Goal: Transaction & Acquisition: Purchase product/service

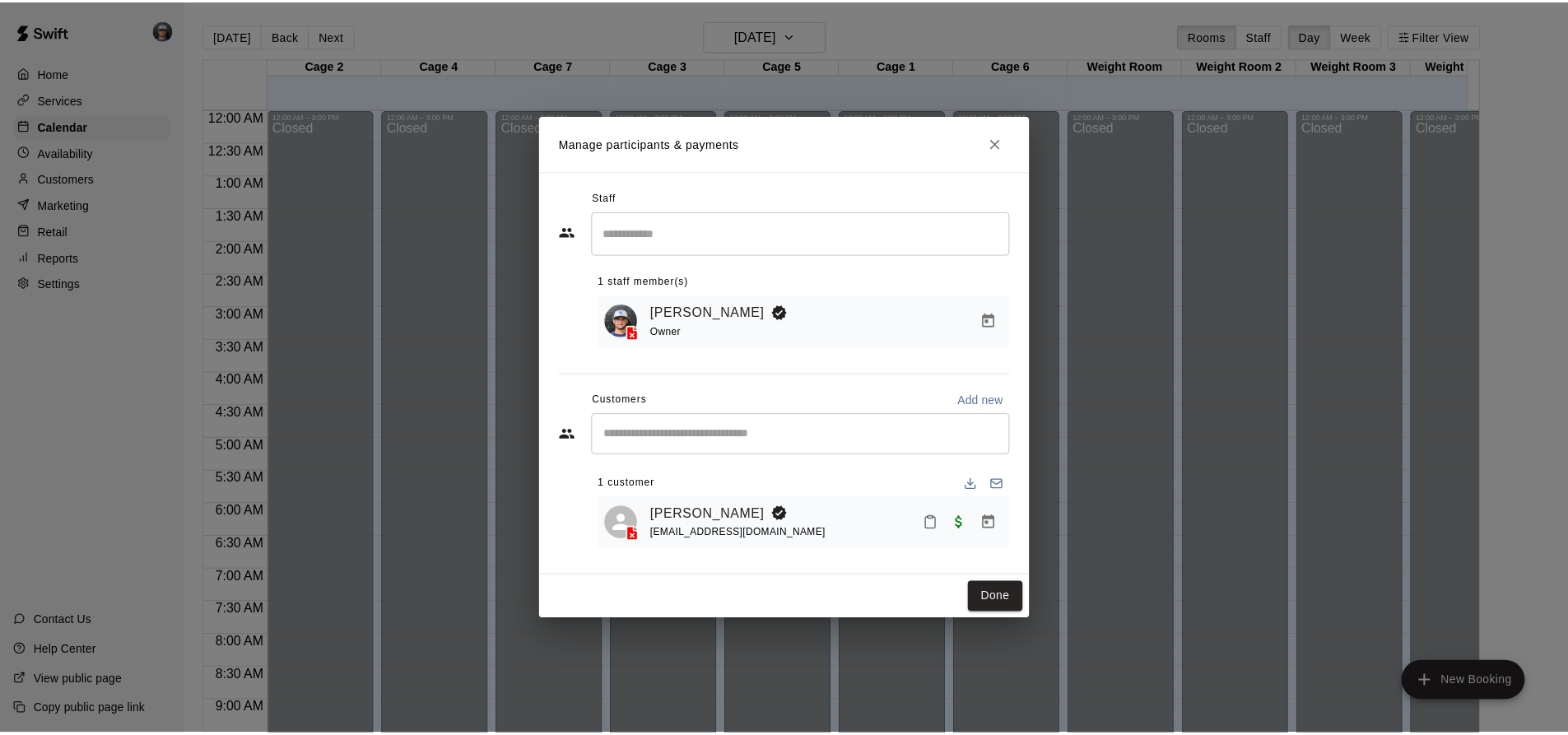
scroll to position [886, 0]
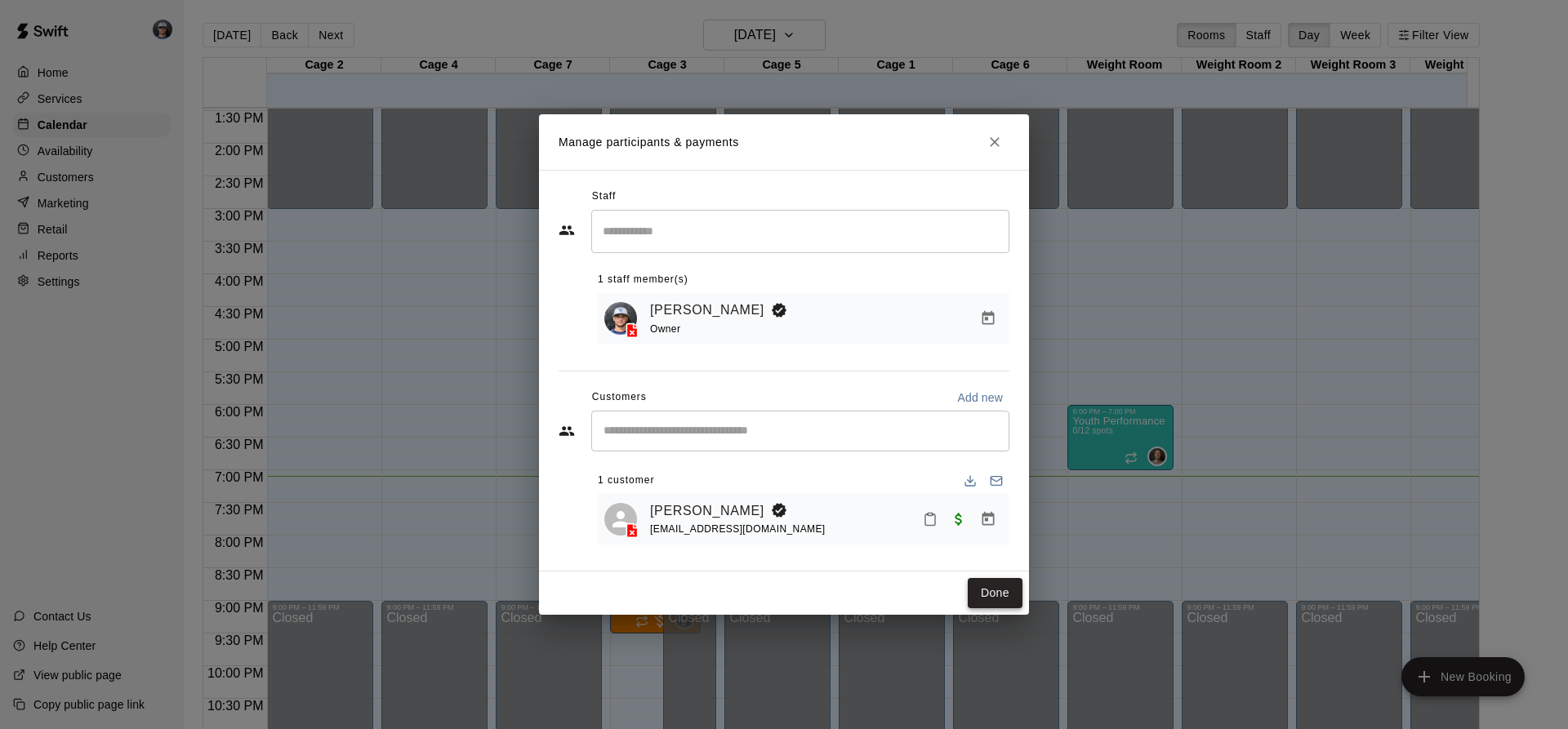
click at [990, 597] on button "Done" at bounding box center [995, 592] width 55 height 30
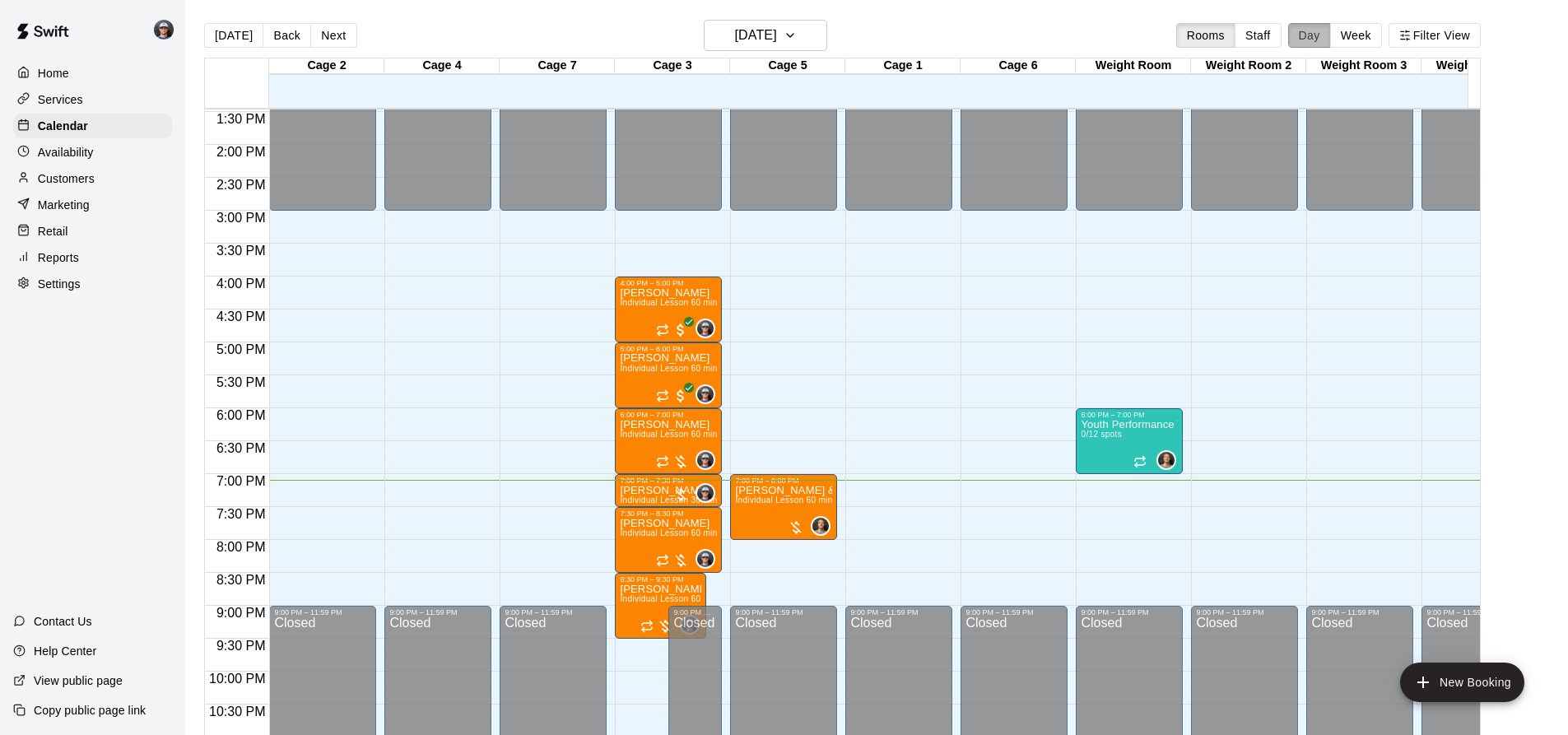
click at [1331, 29] on button "Day" at bounding box center [1310, 35] width 43 height 24
click at [1368, 26] on button "Week" at bounding box center [1356, 35] width 51 height 24
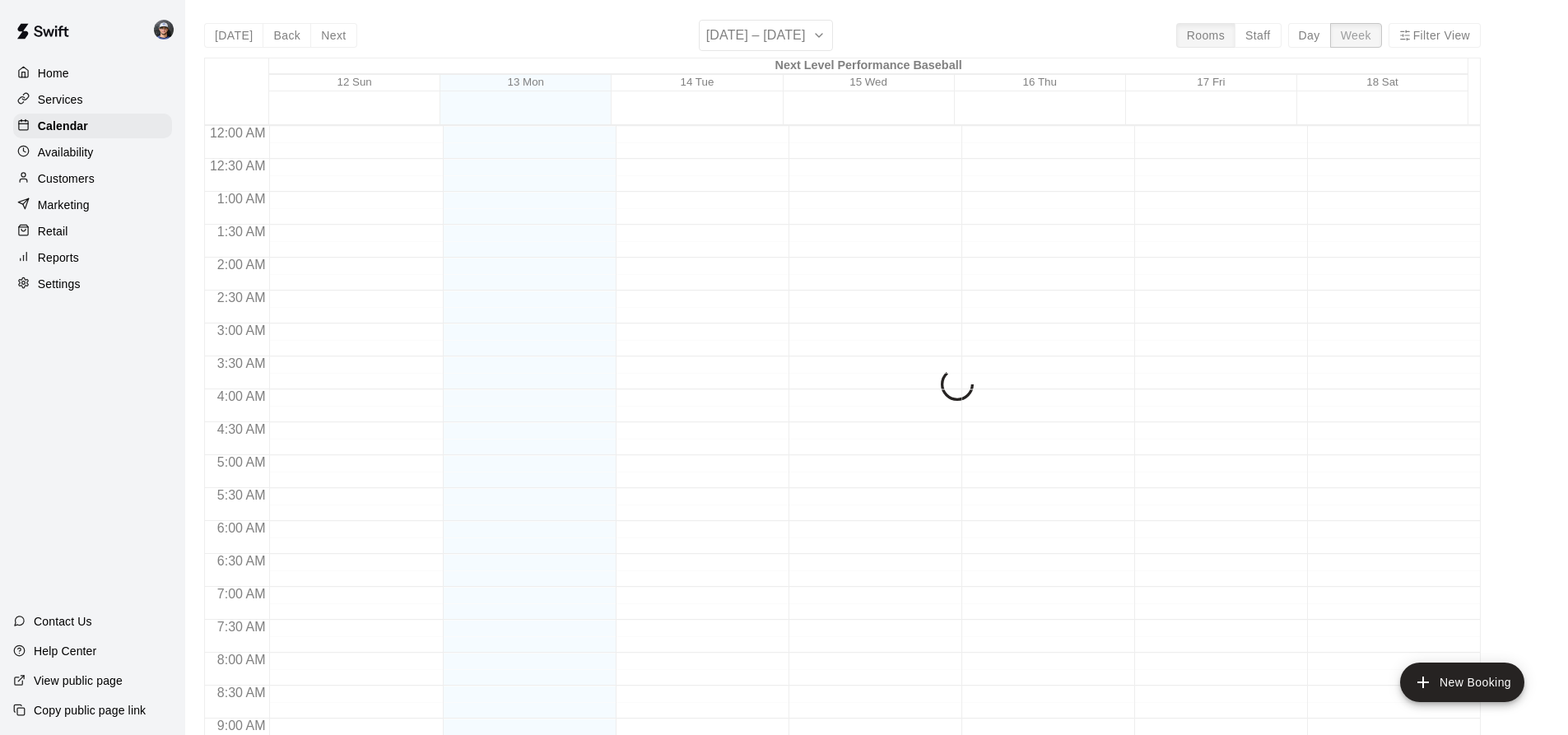
scroll to position [955, 0]
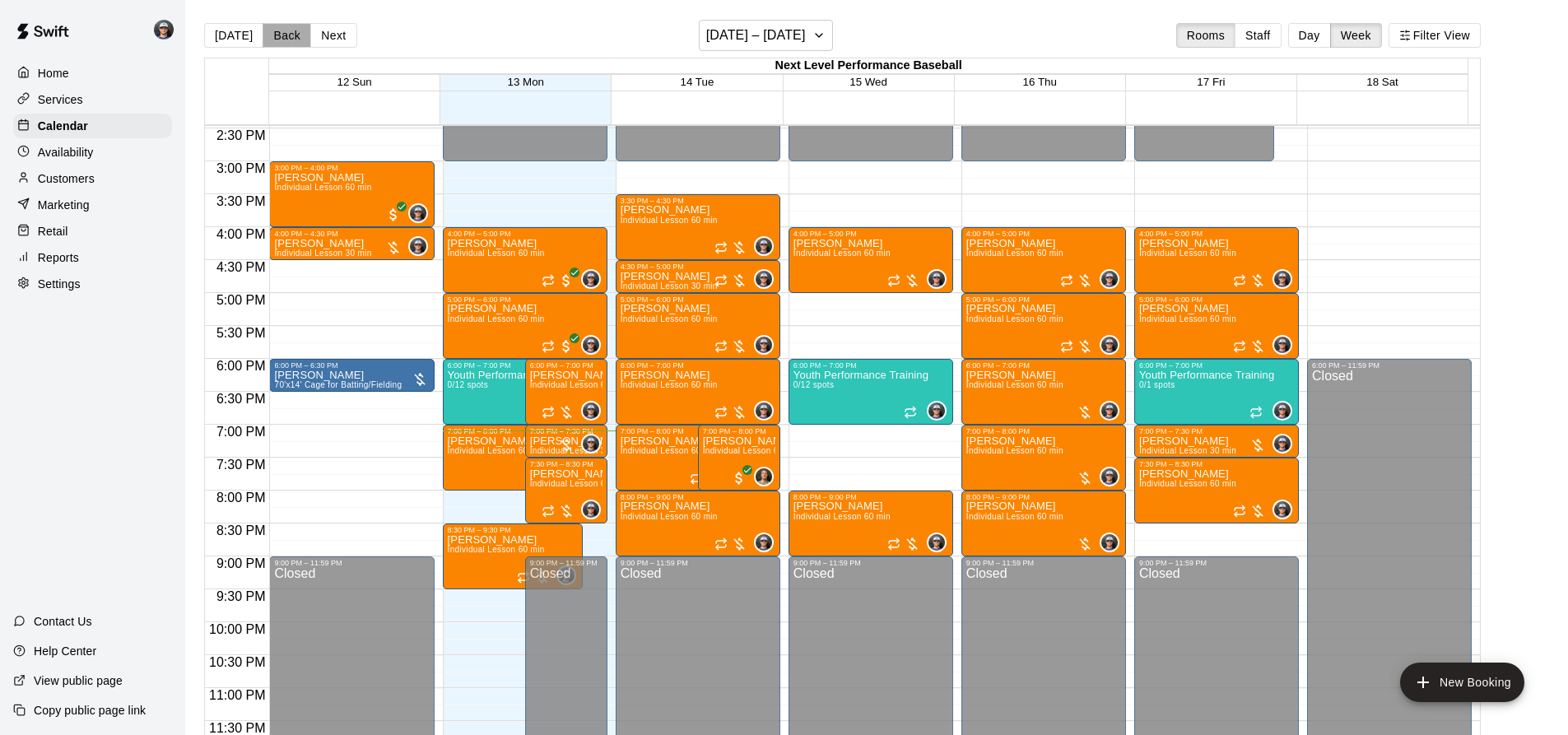
click at [280, 36] on button "Back" at bounding box center [287, 35] width 48 height 24
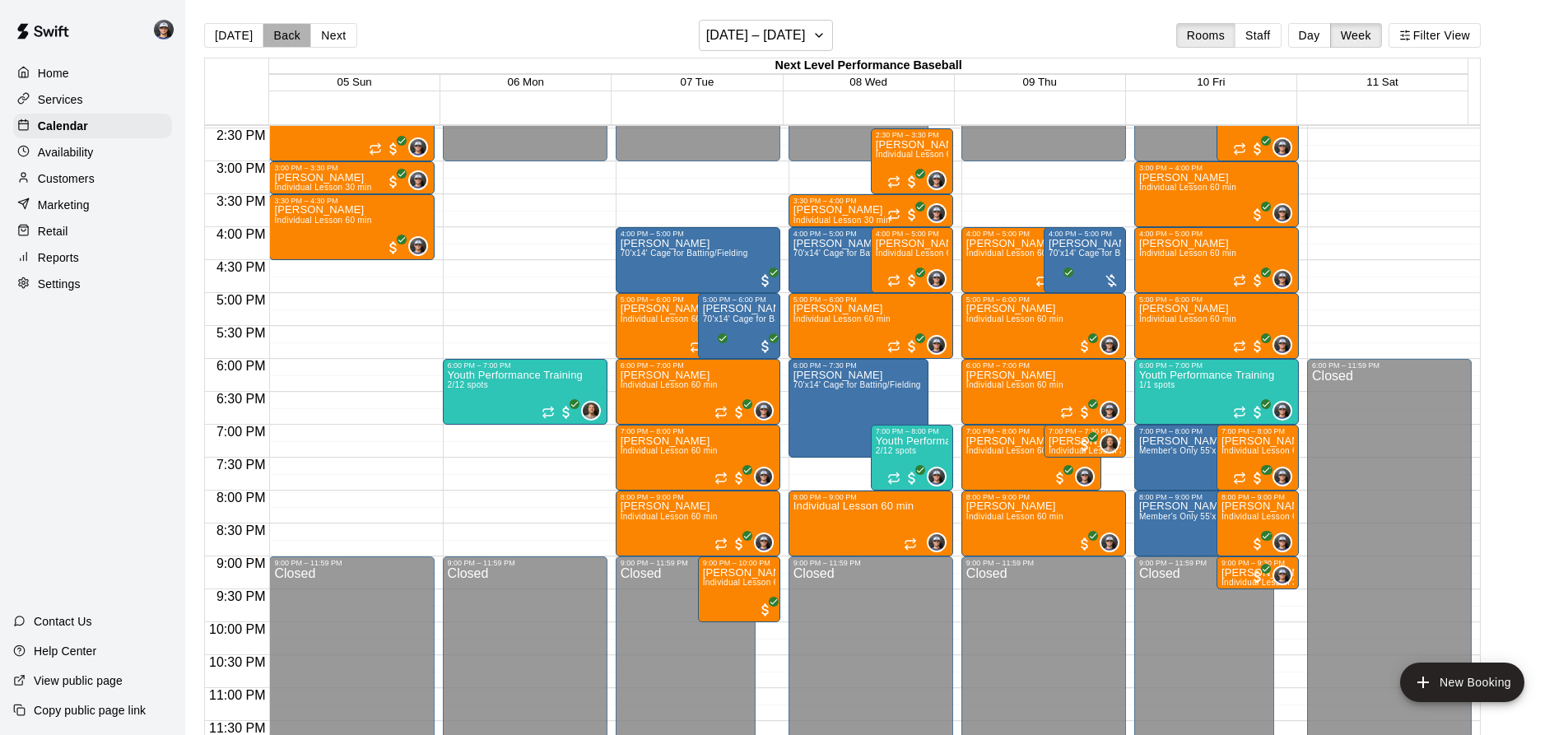
click at [279, 36] on button "Back" at bounding box center [287, 35] width 48 height 24
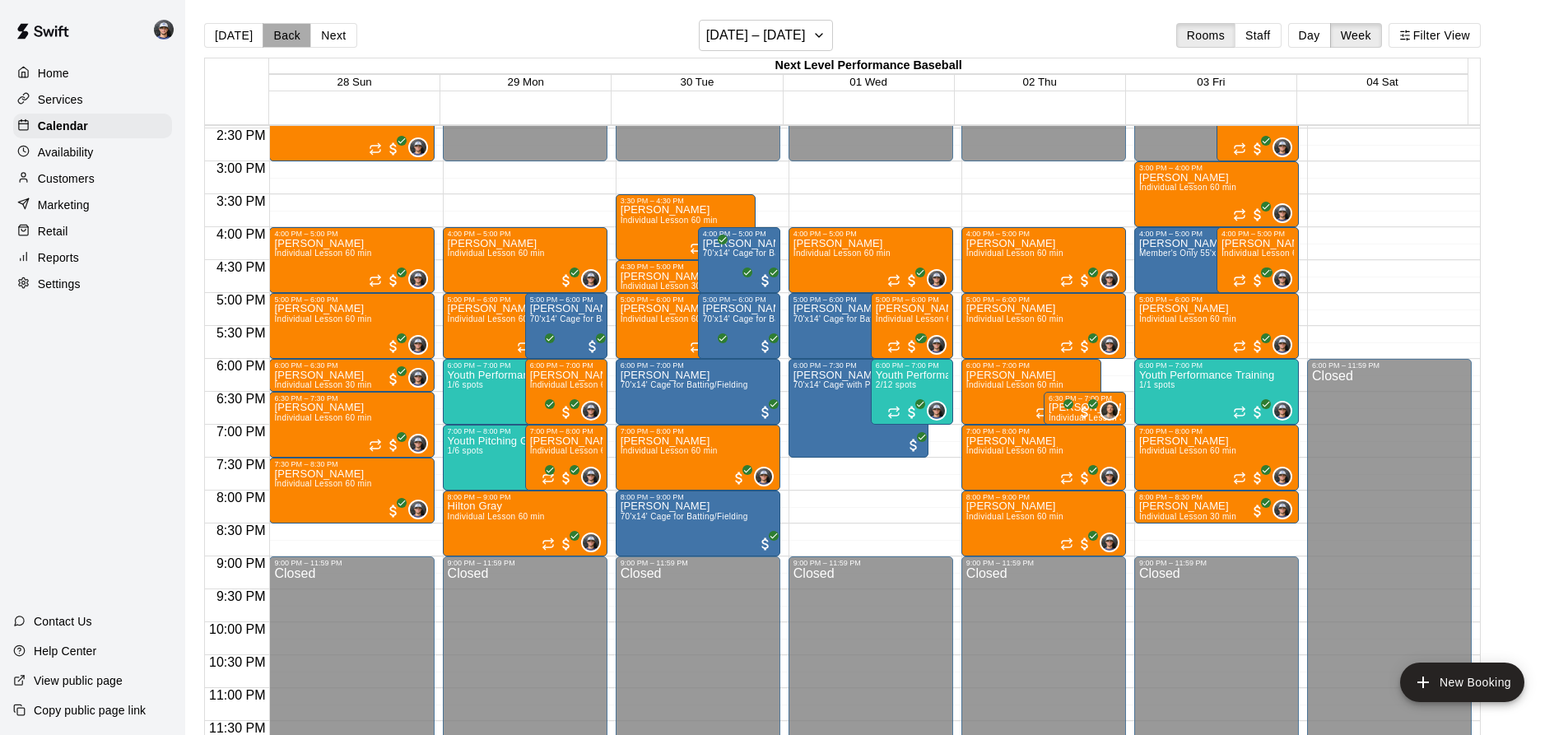
click at [299, 40] on button "Back" at bounding box center [287, 35] width 48 height 24
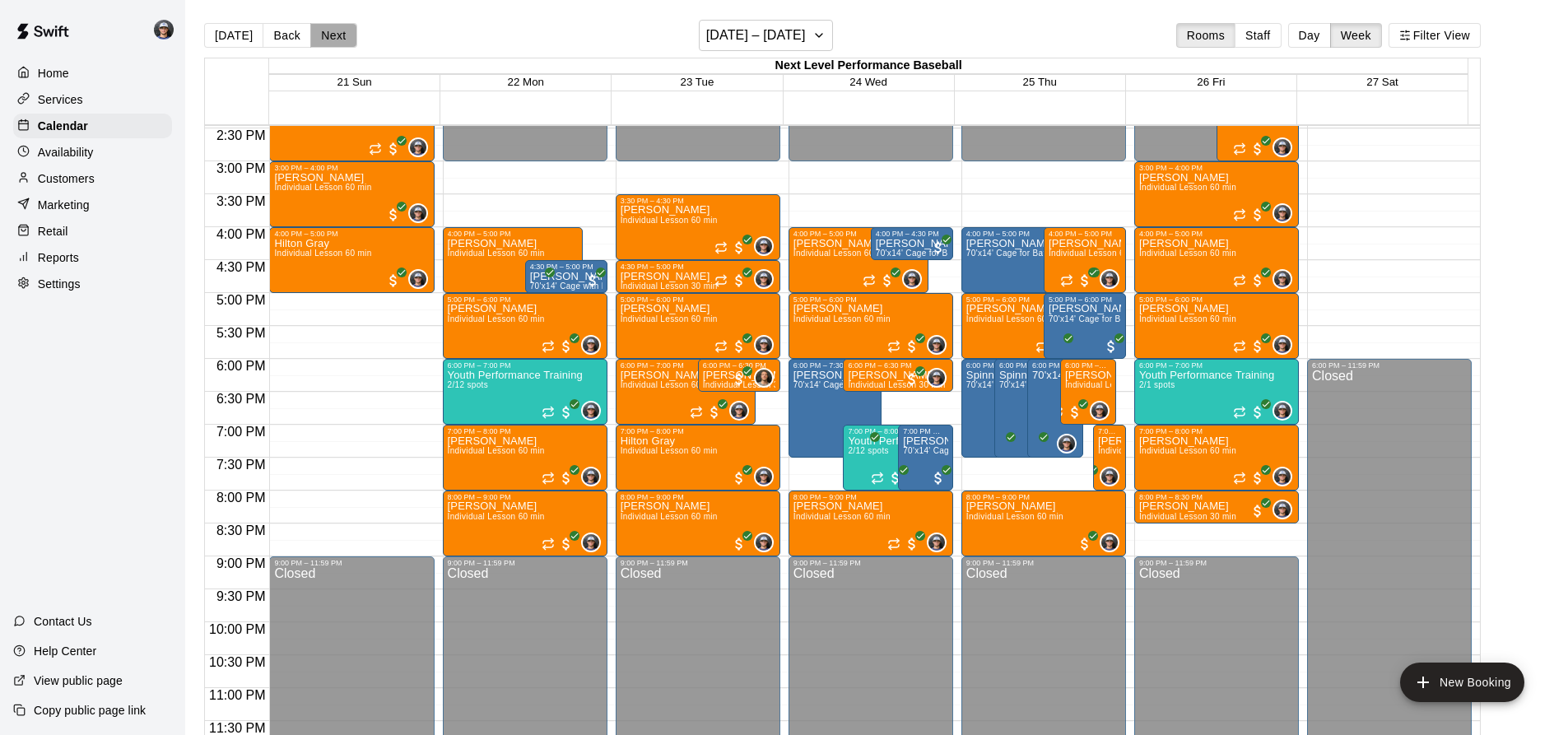
click at [340, 39] on button "Next" at bounding box center [334, 35] width 47 height 24
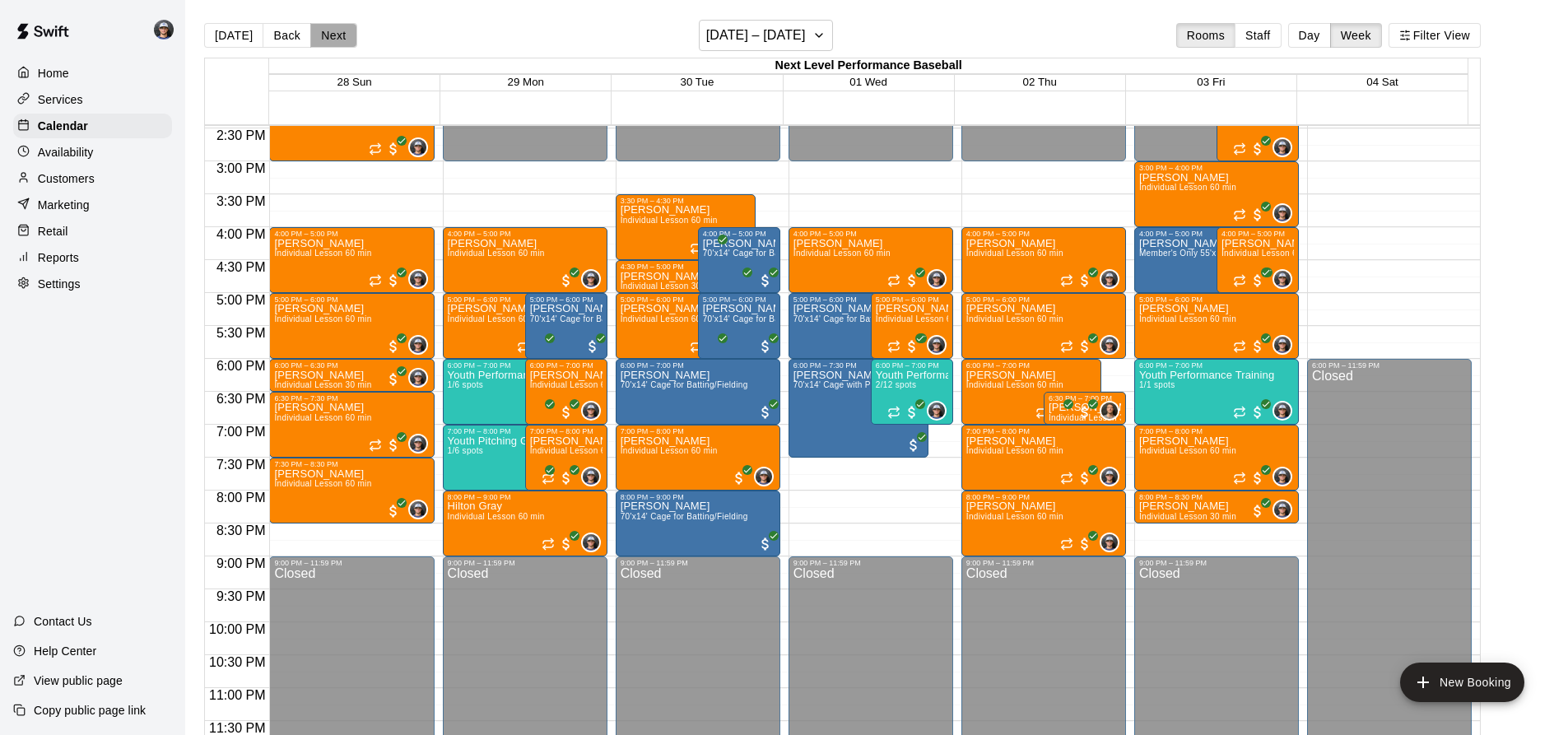
click at [340, 39] on button "Next" at bounding box center [334, 35] width 47 height 24
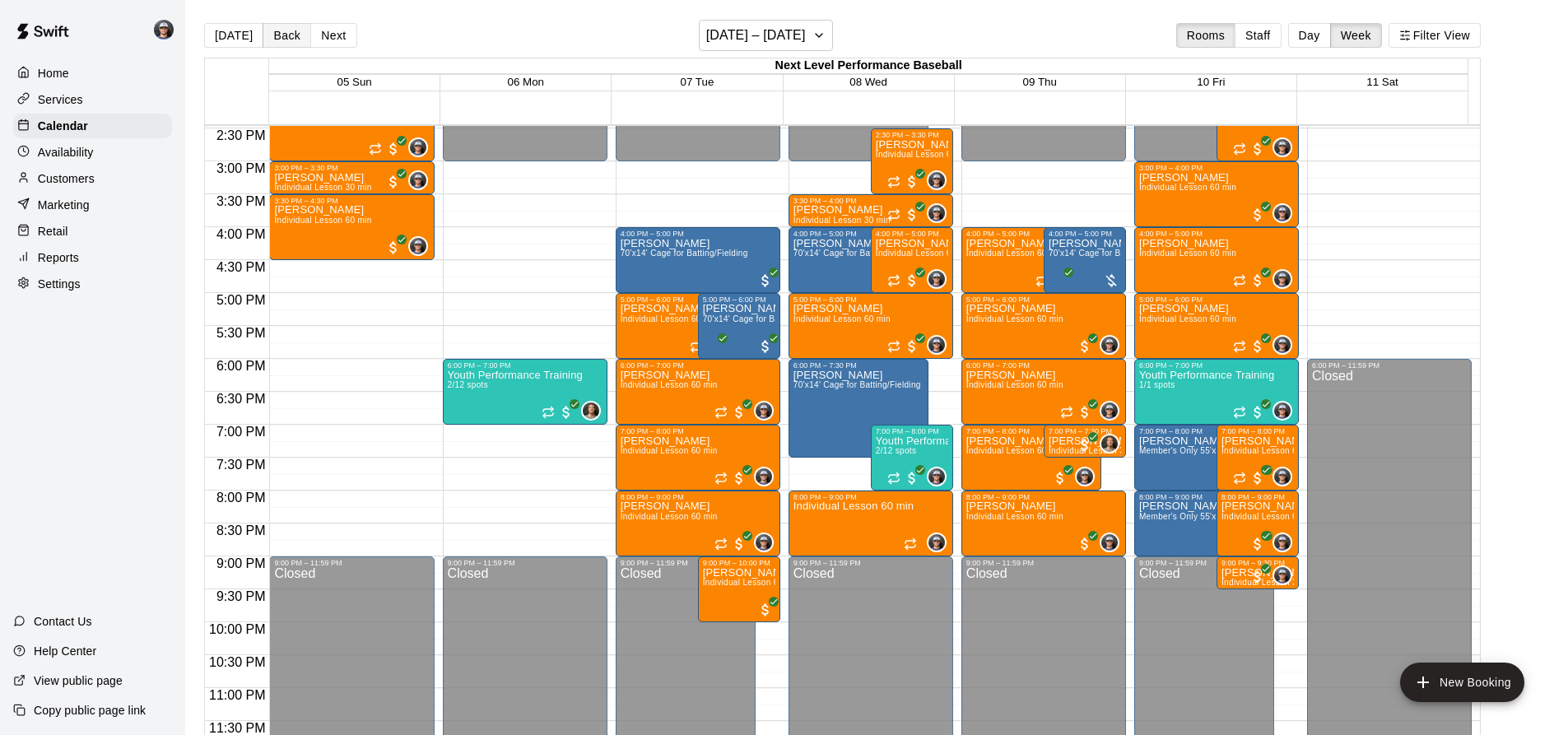
click at [286, 36] on button "Back" at bounding box center [287, 35] width 48 height 24
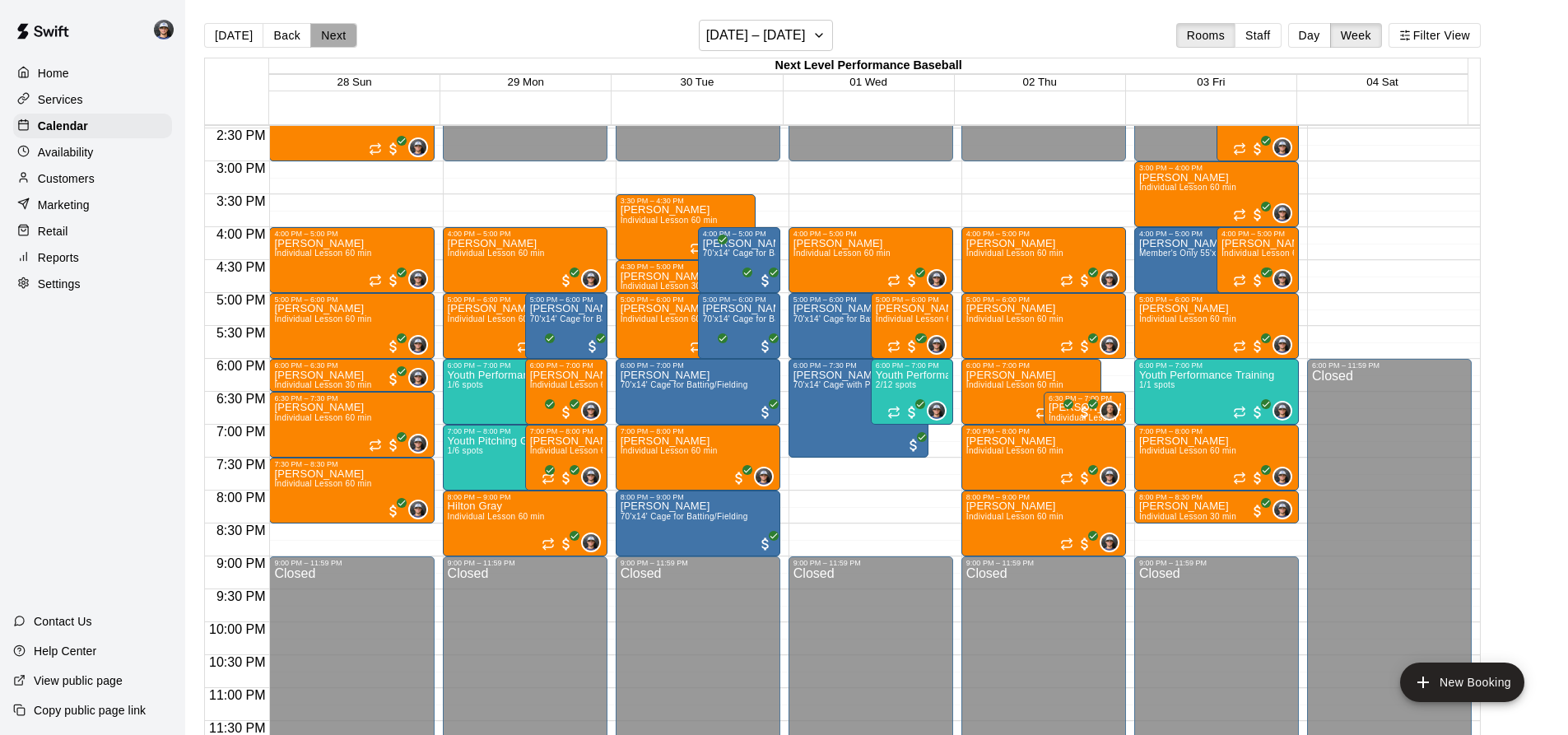
click at [324, 35] on button "Next" at bounding box center [334, 35] width 47 height 24
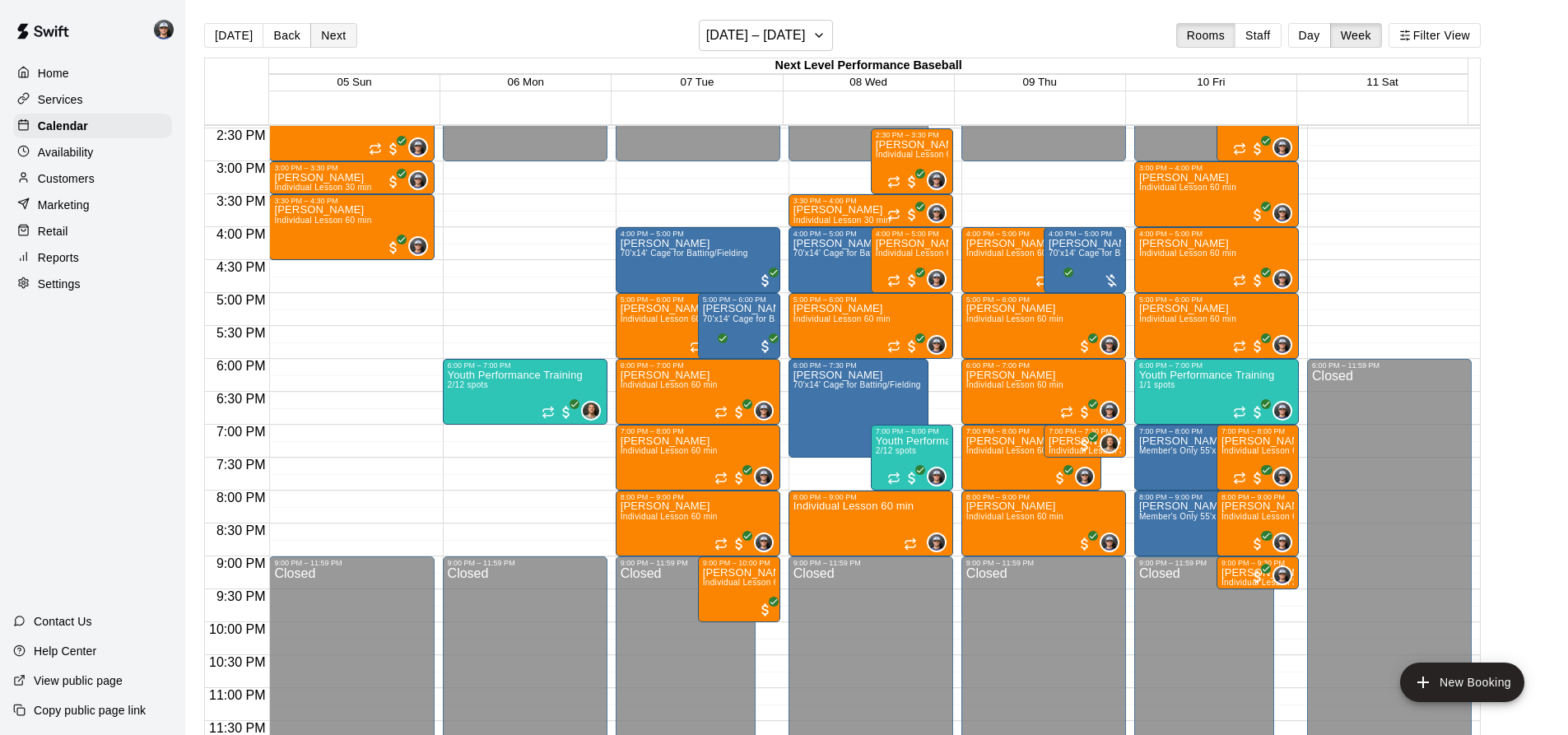
click at [324, 35] on button "Next" at bounding box center [334, 35] width 47 height 24
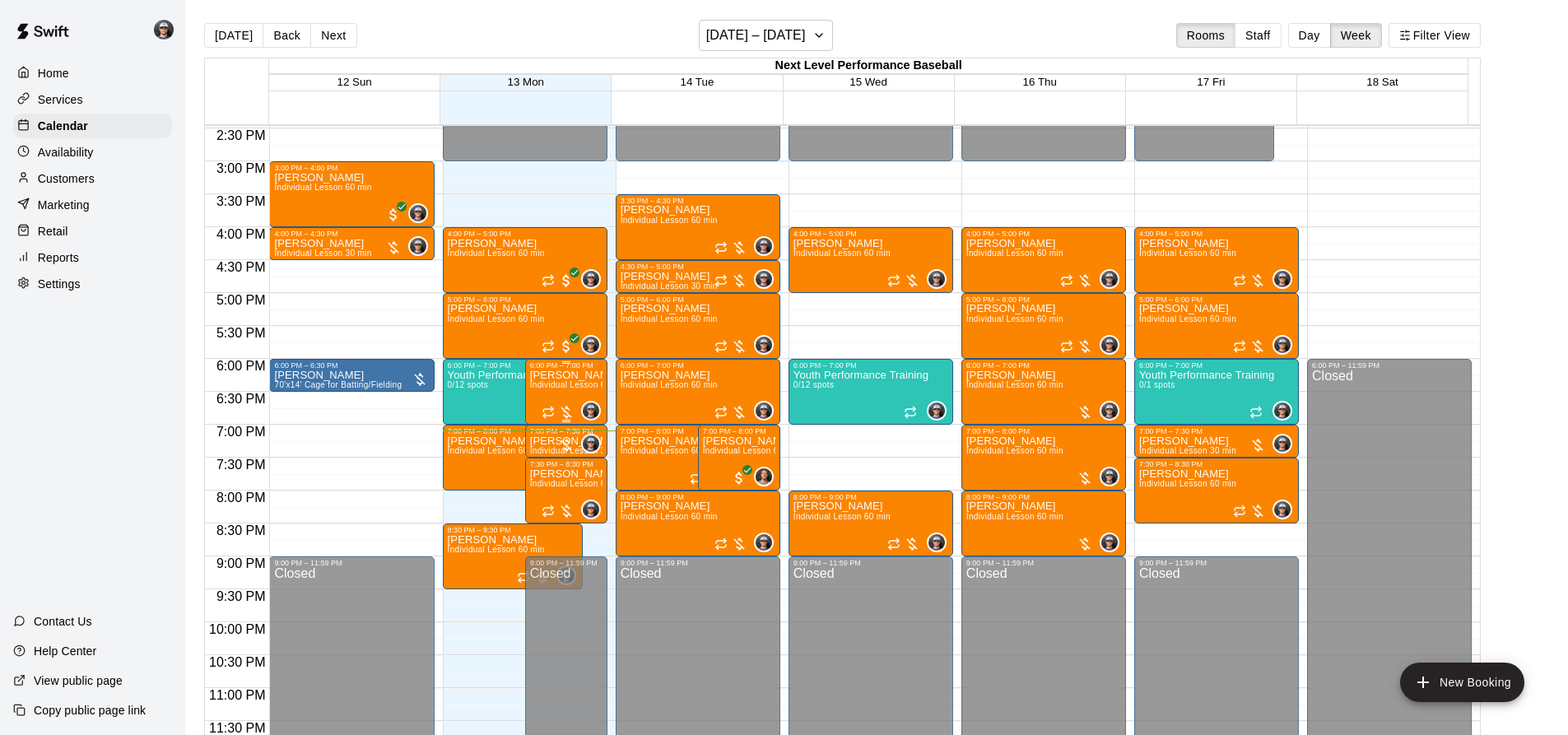
click at [551, 375] on p "[PERSON_NAME]" at bounding box center [566, 375] width 73 height 0
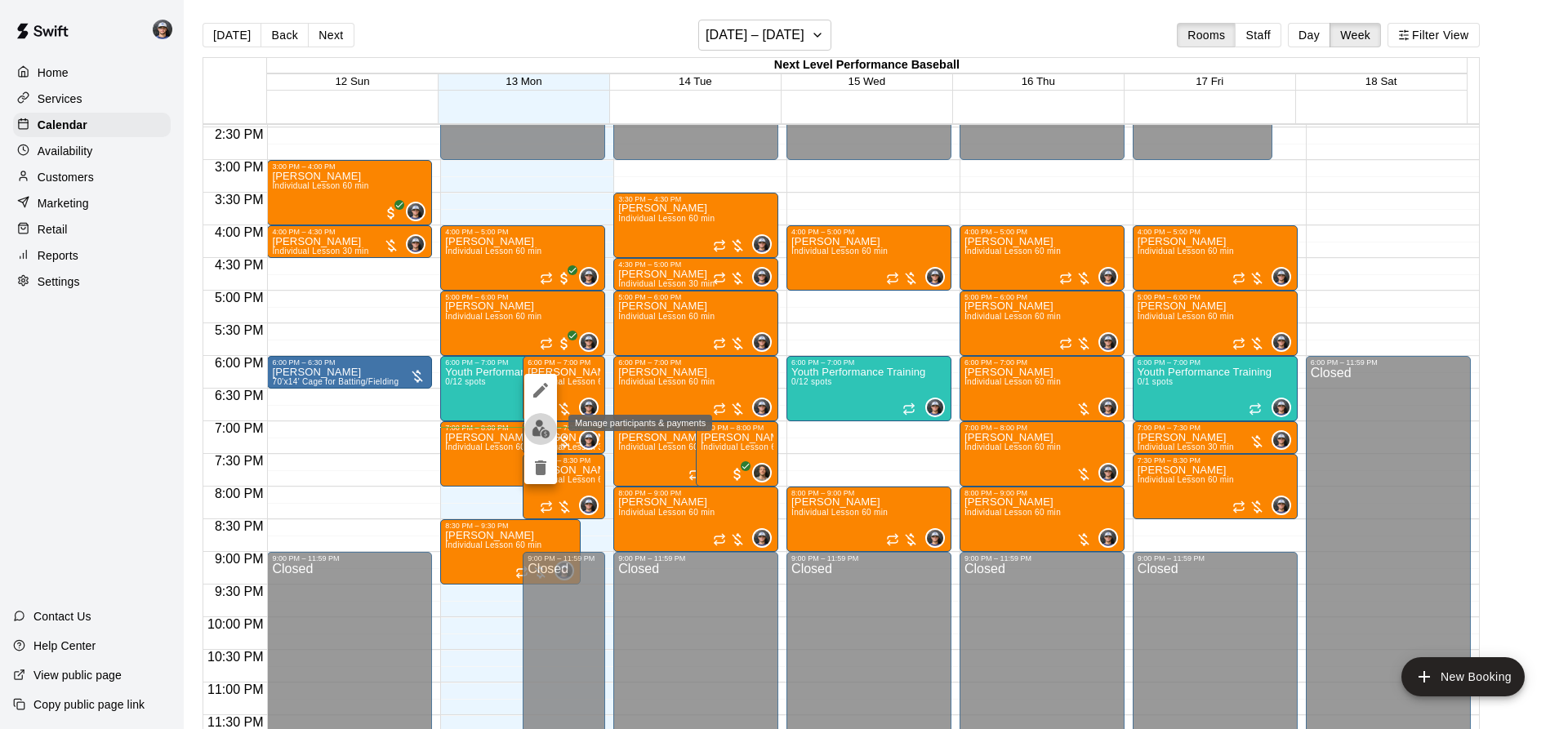
click at [540, 430] on img "edit" at bounding box center [542, 429] width 19 height 19
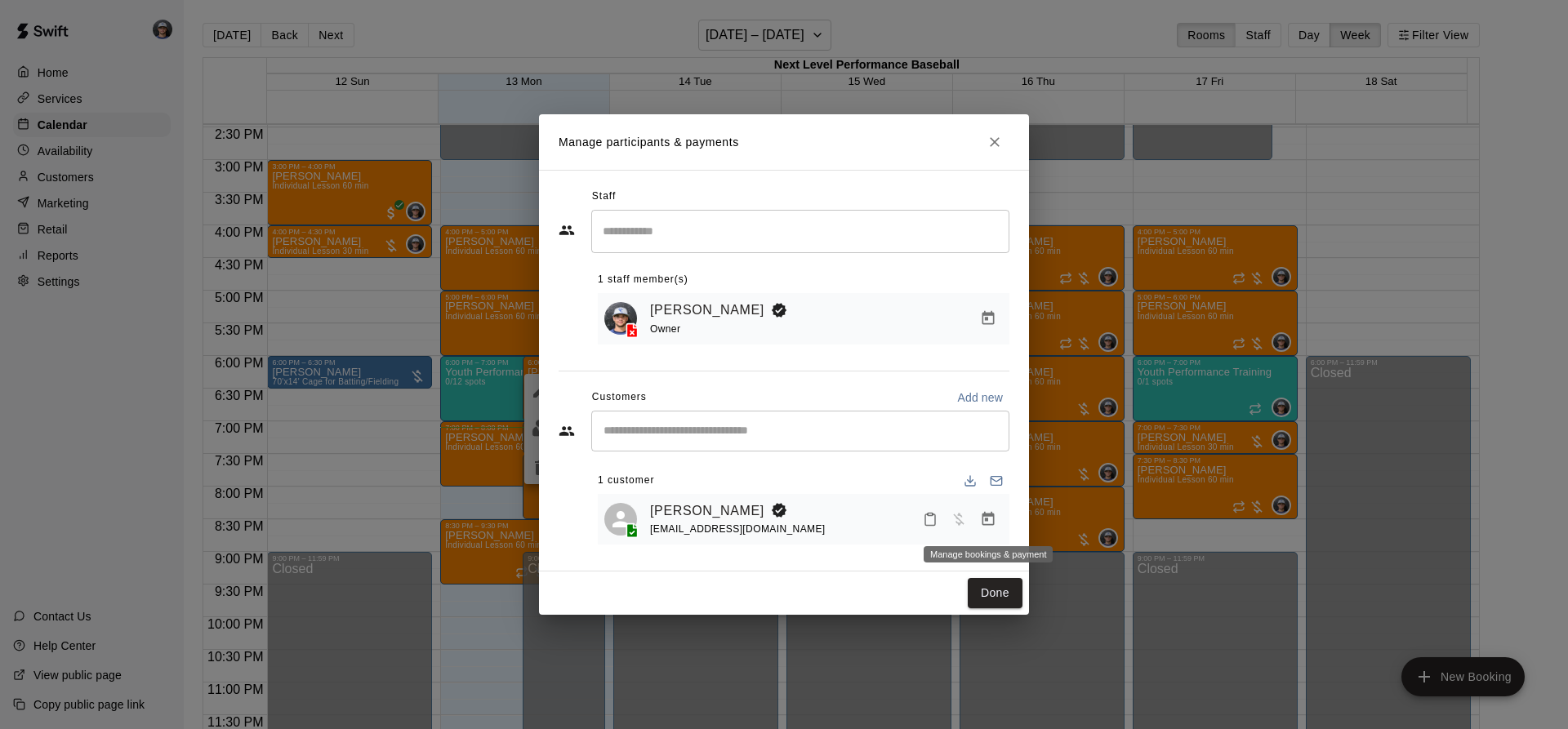
click at [984, 519] on icon "Manage bookings & payment" at bounding box center [988, 518] width 16 height 16
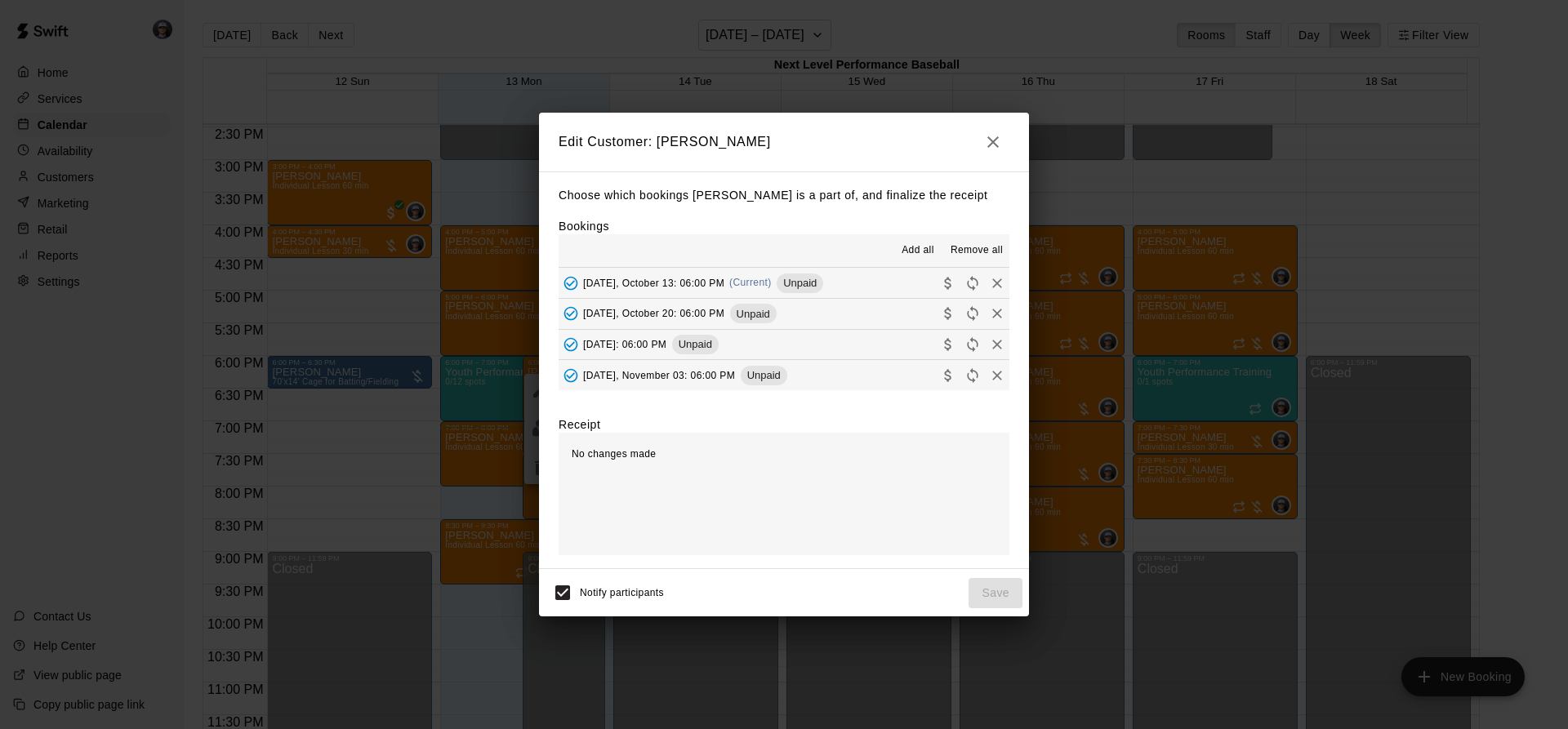
click at [819, 289] on span "Unpaid" at bounding box center [799, 283] width 46 height 13
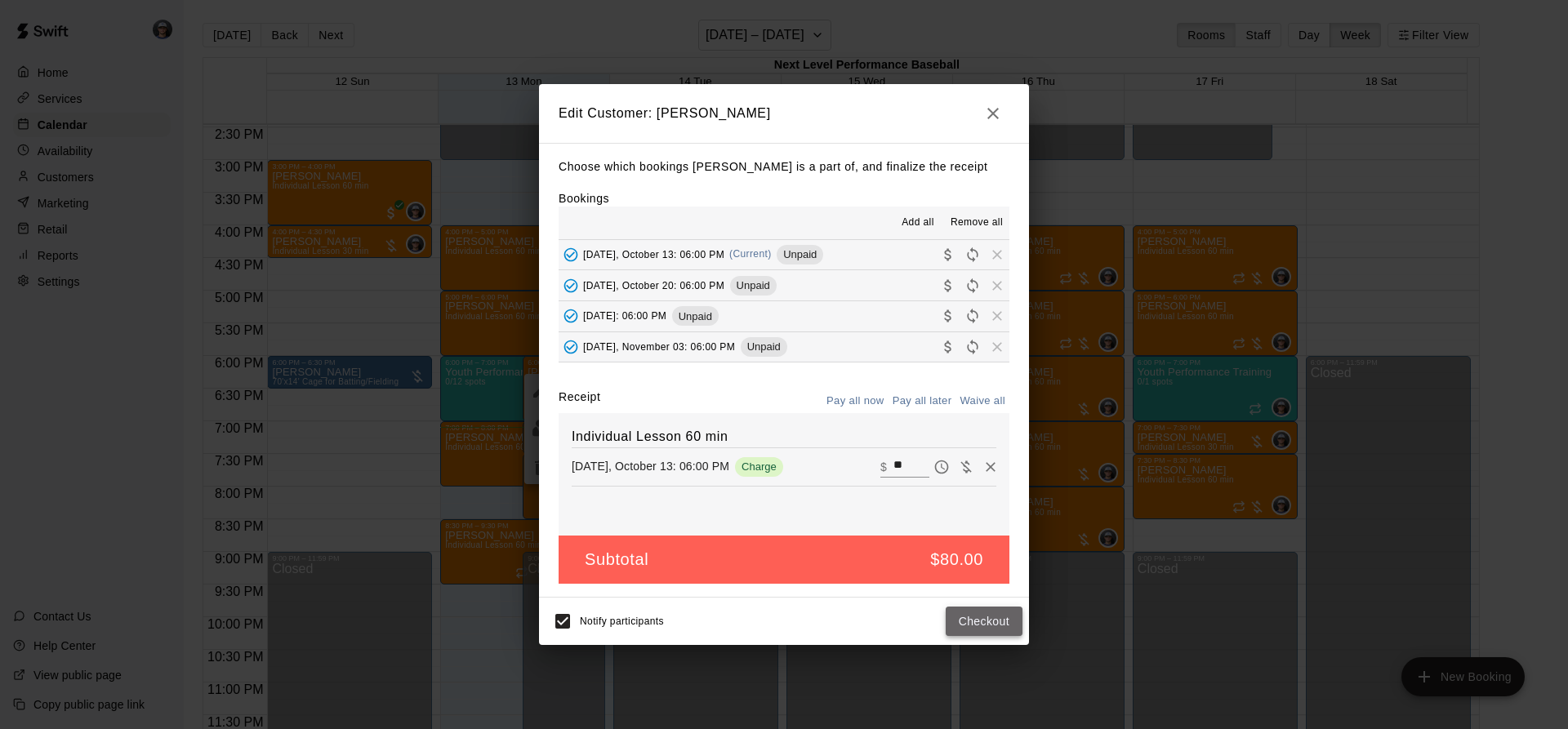
click at [973, 616] on button "Checkout" at bounding box center [984, 621] width 77 height 30
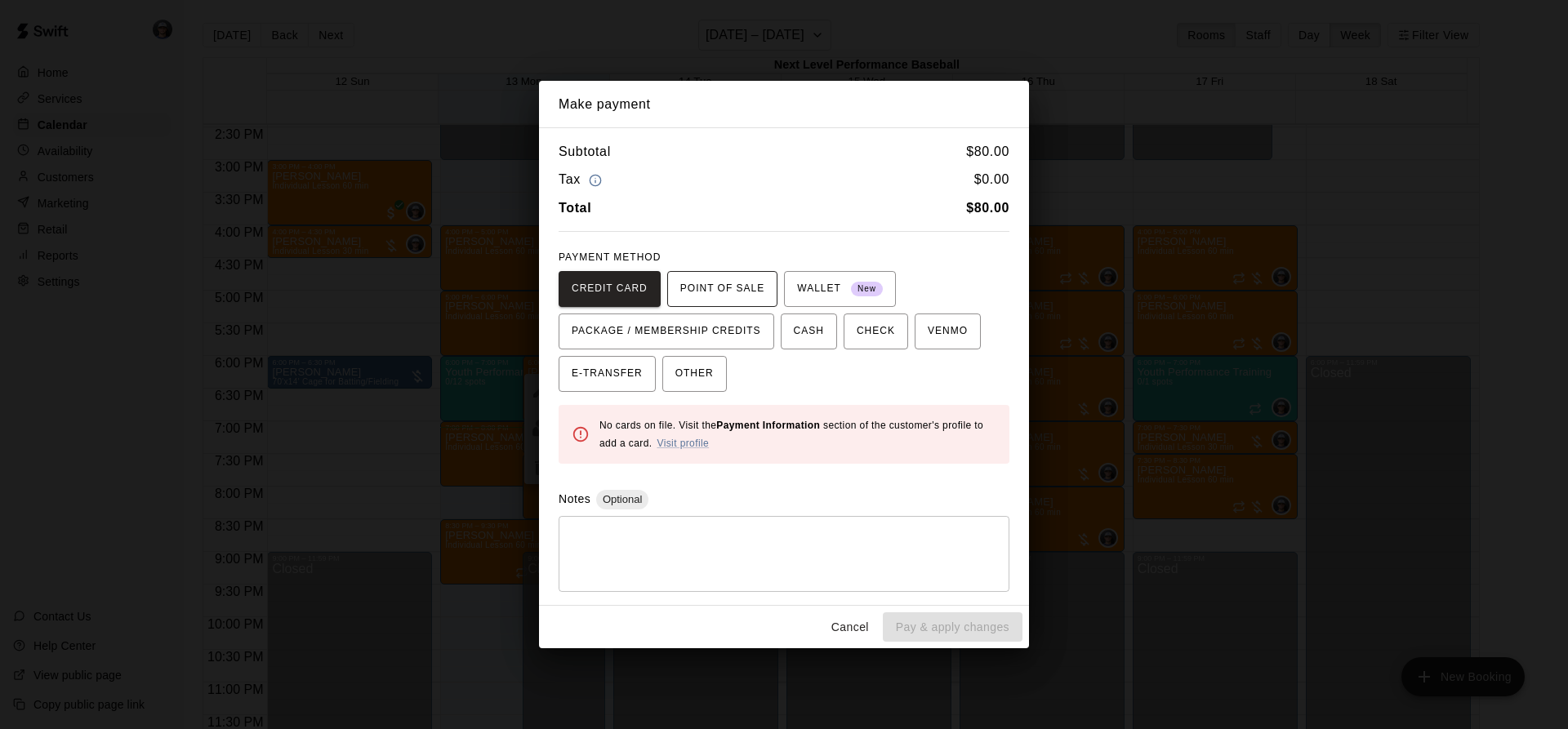
click at [716, 291] on span "POINT OF SALE" at bounding box center [721, 289] width 84 height 26
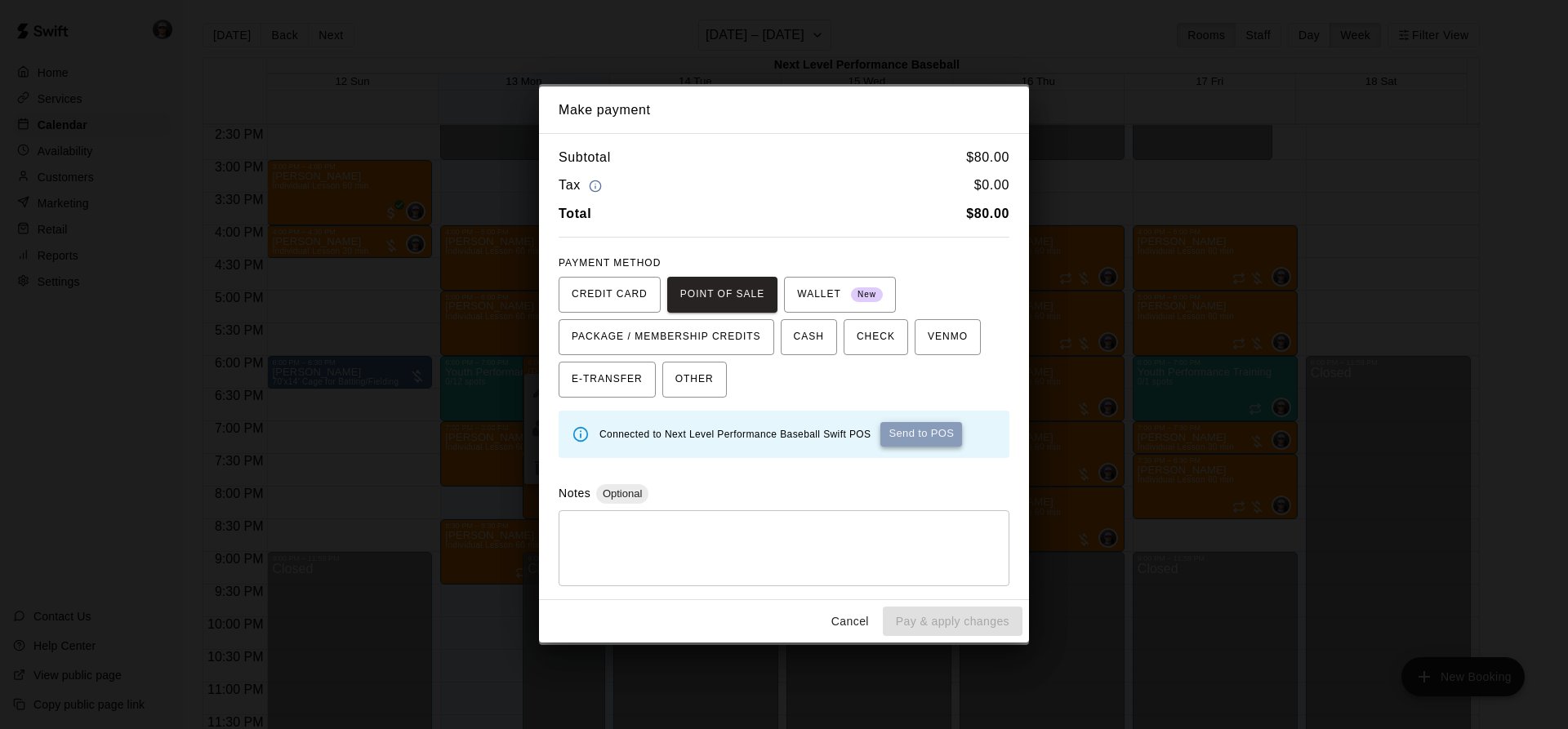
click at [944, 427] on button "Send to POS" at bounding box center [921, 434] width 82 height 24
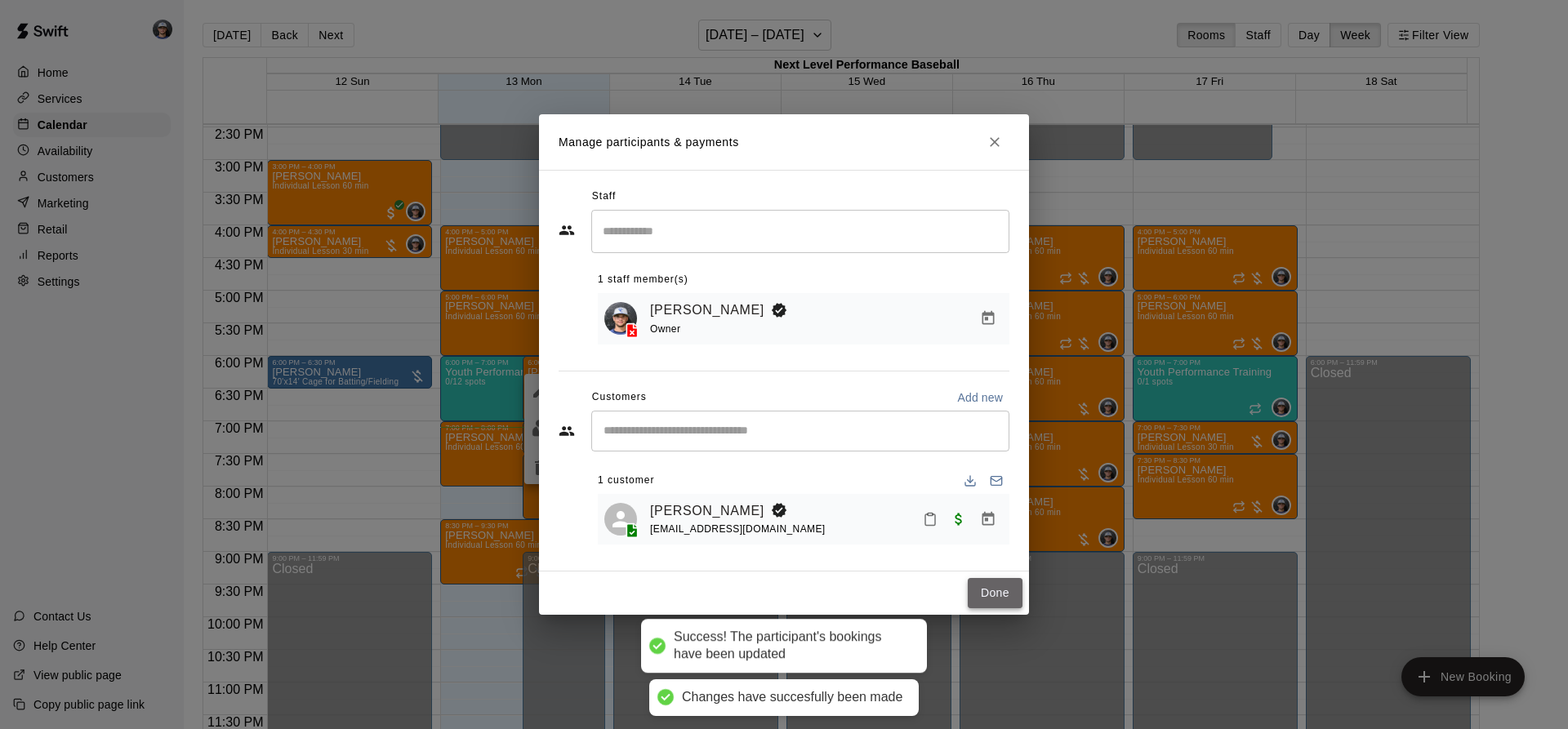
click at [992, 597] on button "Done" at bounding box center [995, 592] width 55 height 30
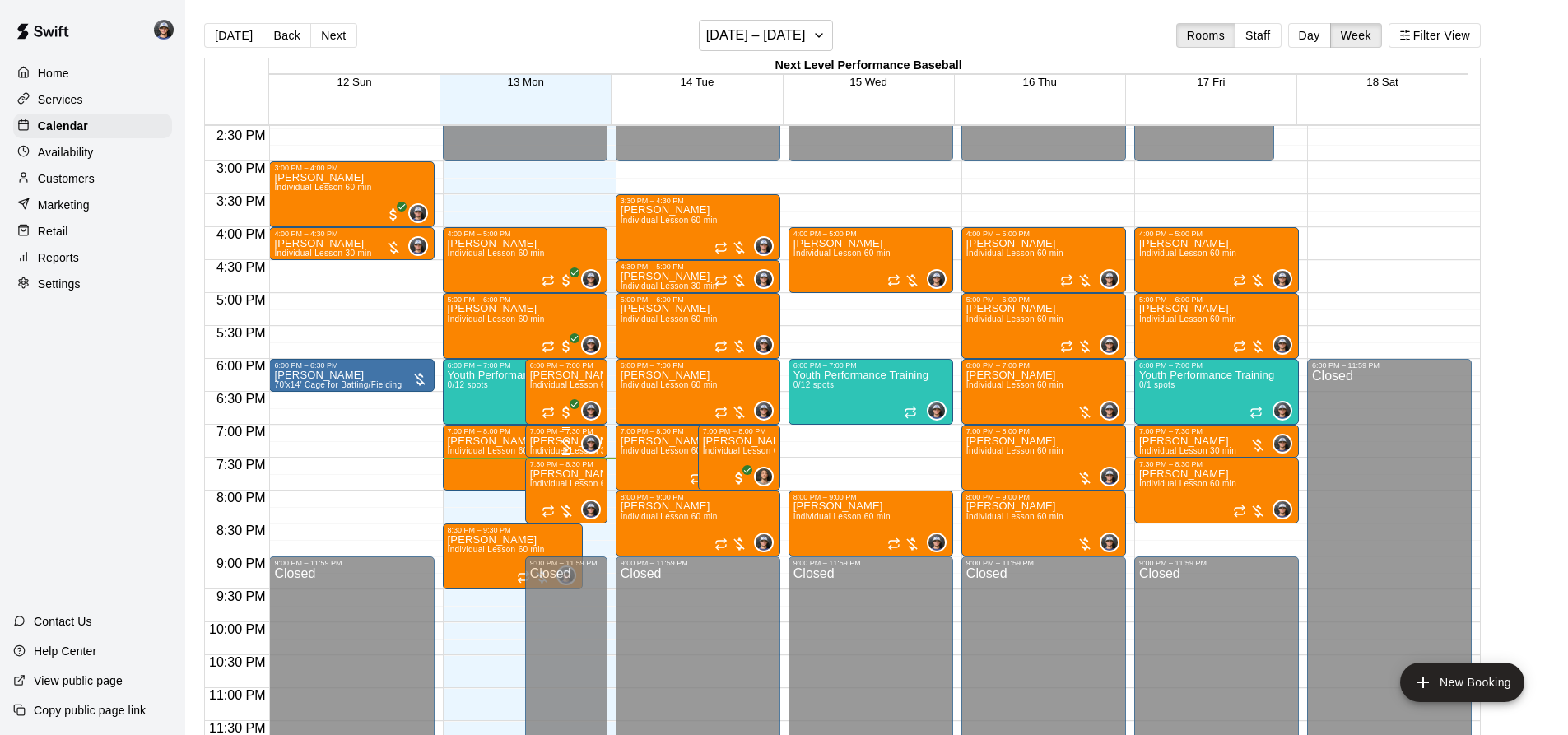
click at [568, 443] on div at bounding box center [566, 445] width 16 height 16
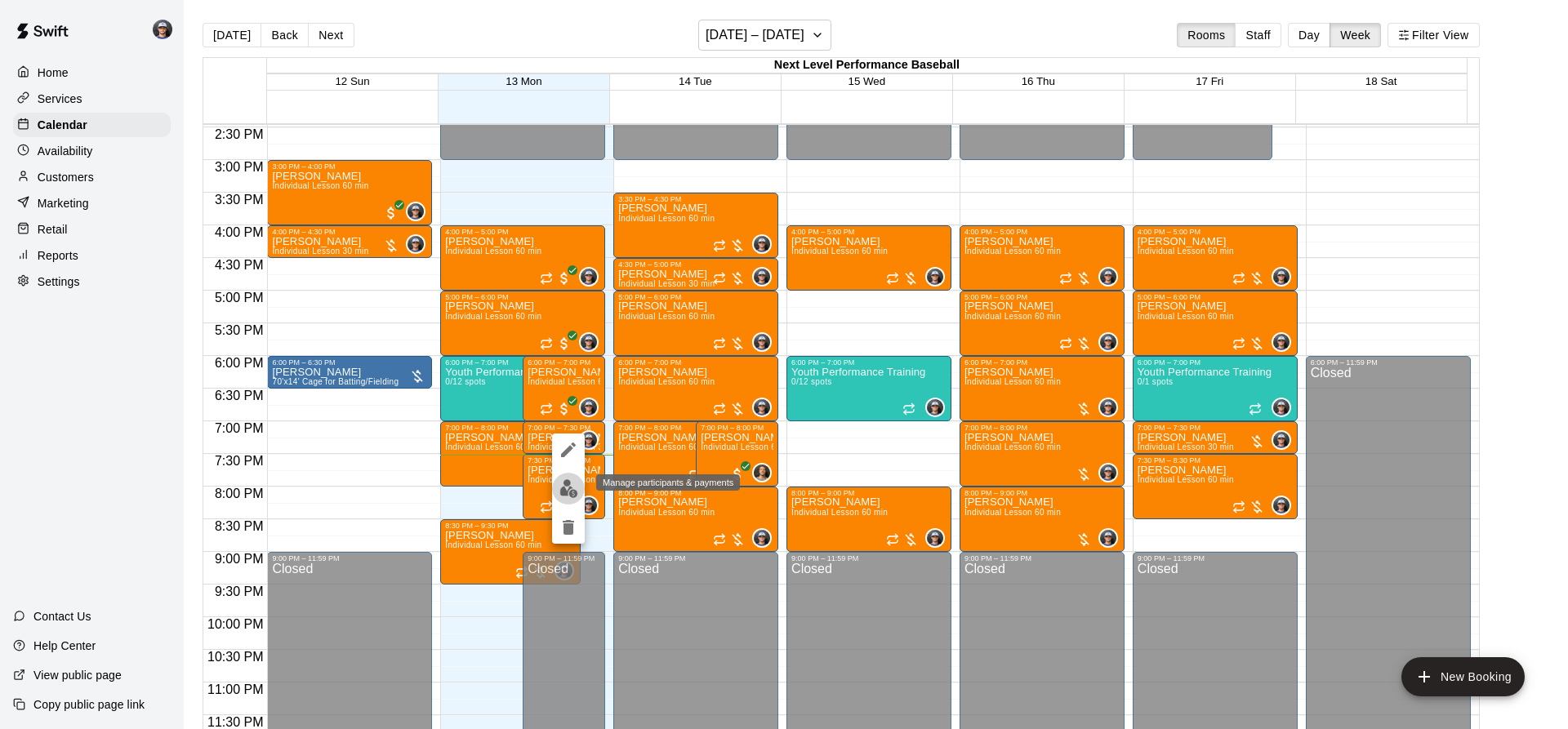
click at [561, 490] on img "edit" at bounding box center [569, 489] width 19 height 19
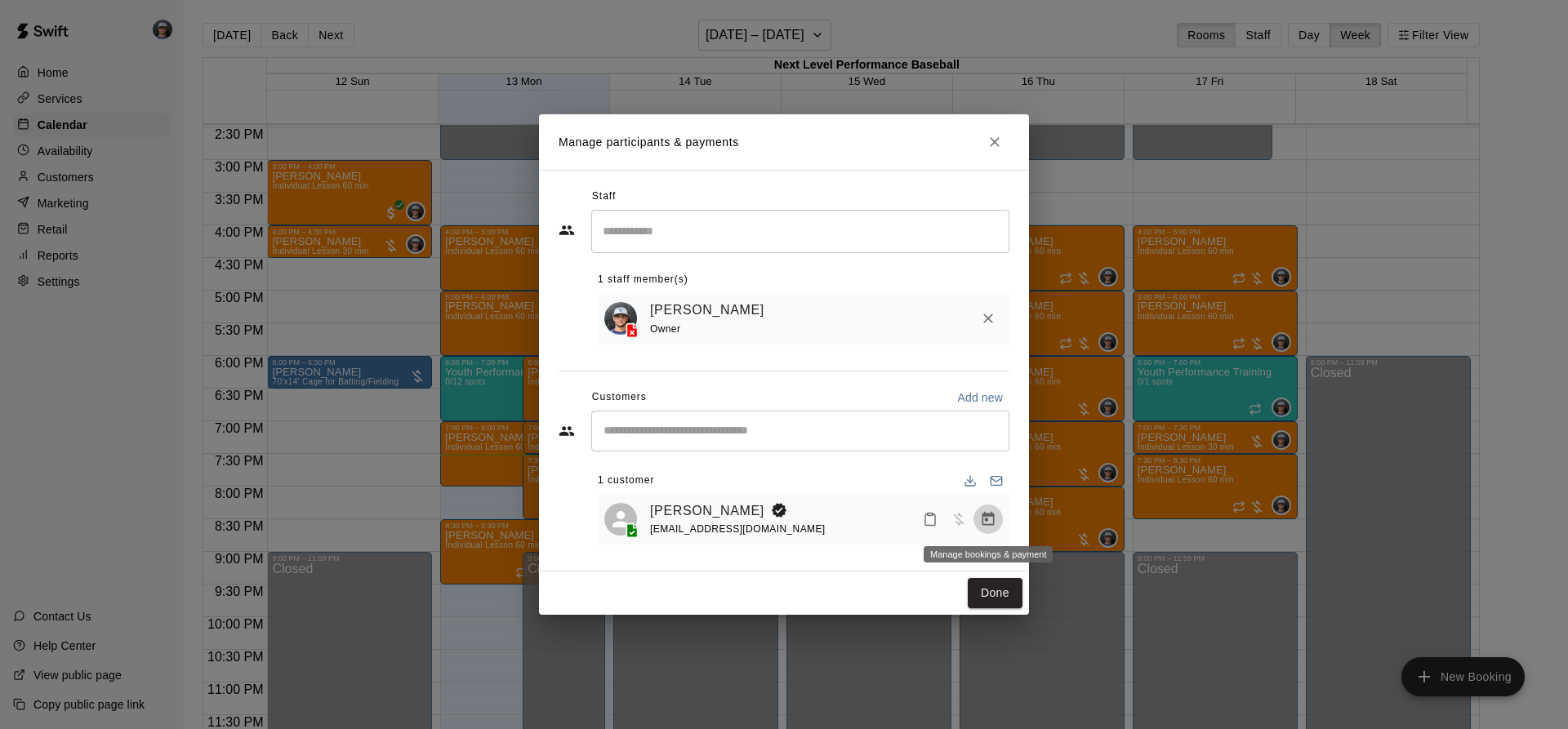
click at [976, 517] on button "Manage bookings & payment" at bounding box center [988, 519] width 30 height 30
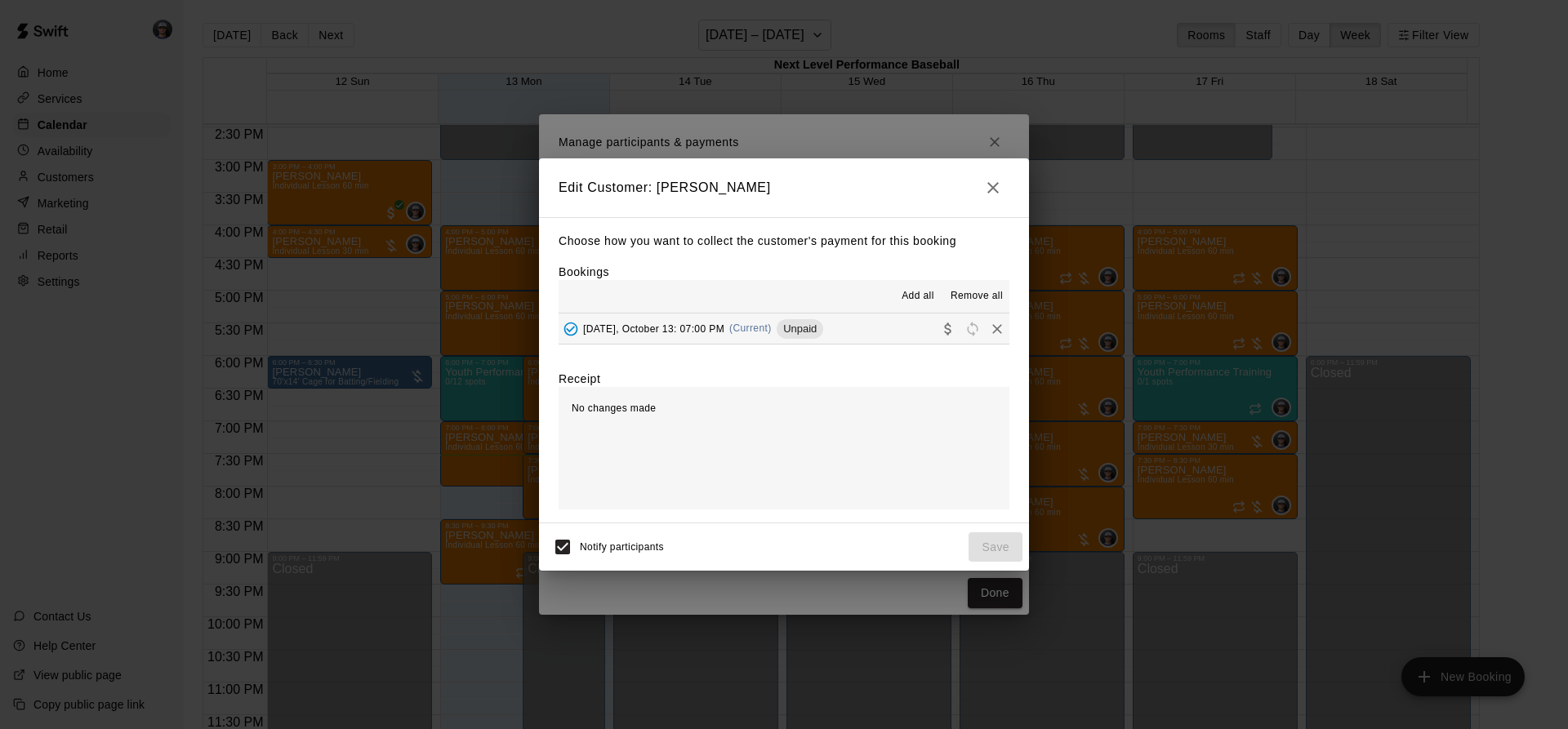
click at [756, 340] on div "[DATE], October 13: 07:00 PM (Current) Unpaid" at bounding box center [691, 328] width 265 height 24
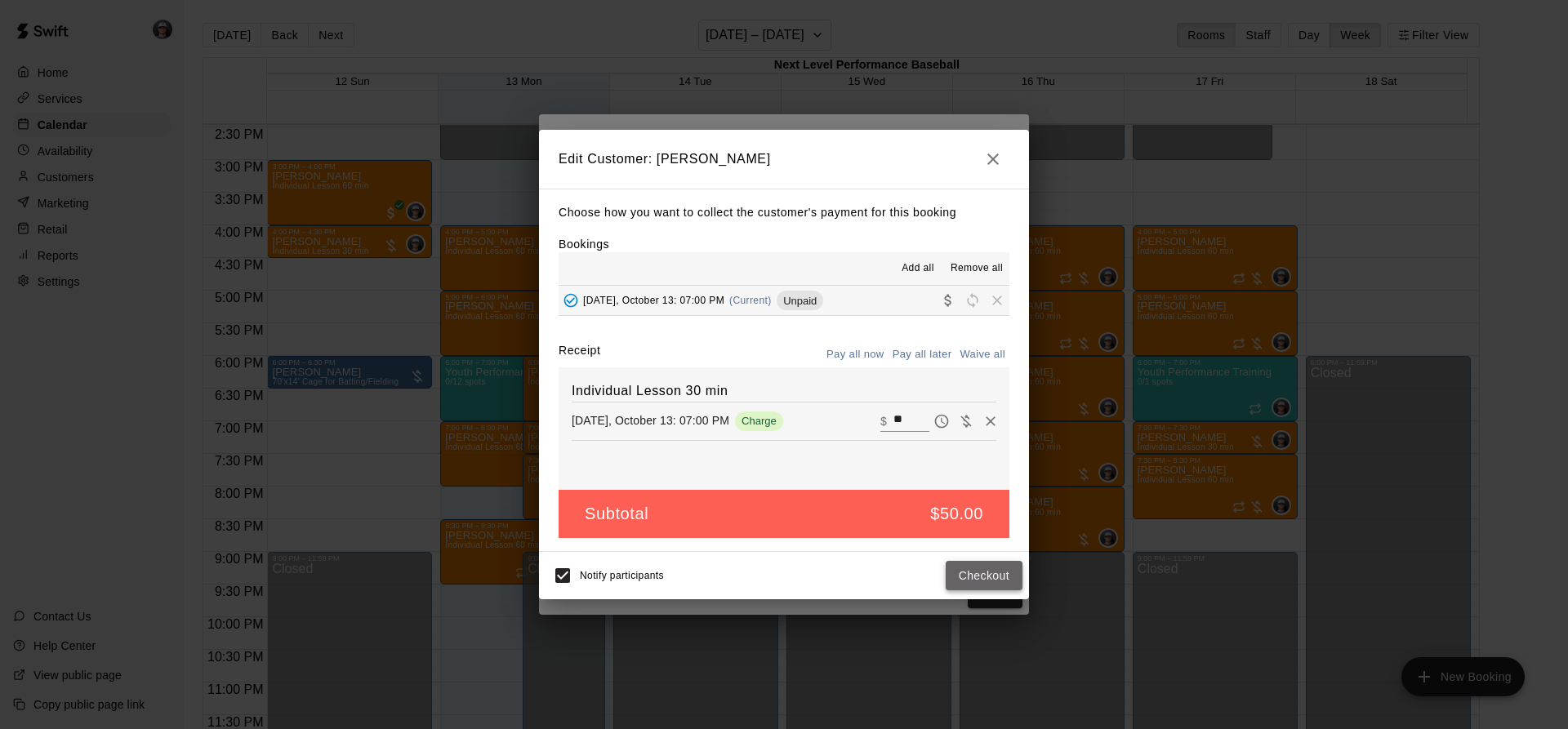
click at [962, 566] on button "Checkout" at bounding box center [984, 575] width 77 height 30
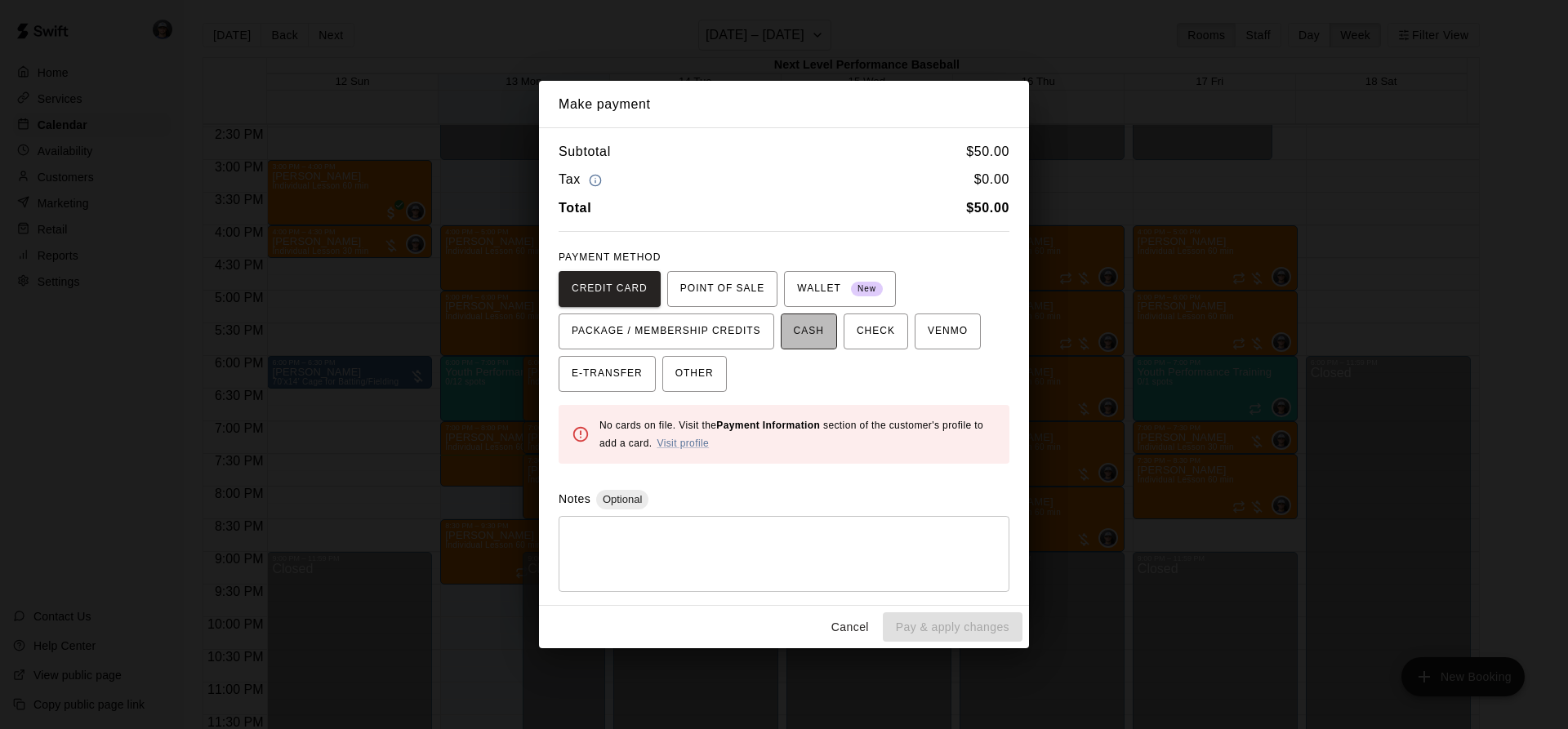
click at [797, 327] on span "CASH" at bounding box center [808, 331] width 30 height 26
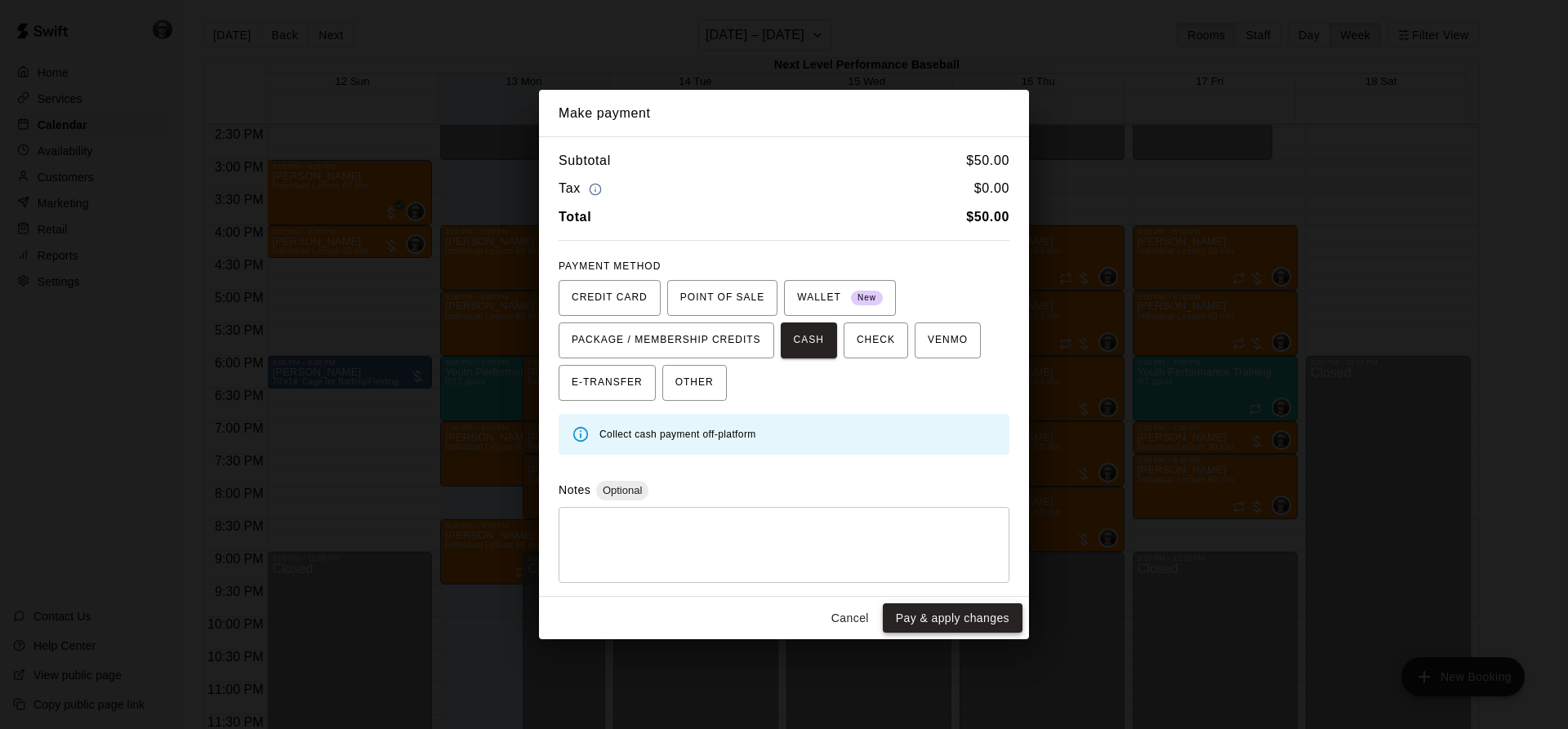
click at [923, 621] on button "Pay & apply changes" at bounding box center [952, 617] width 139 height 30
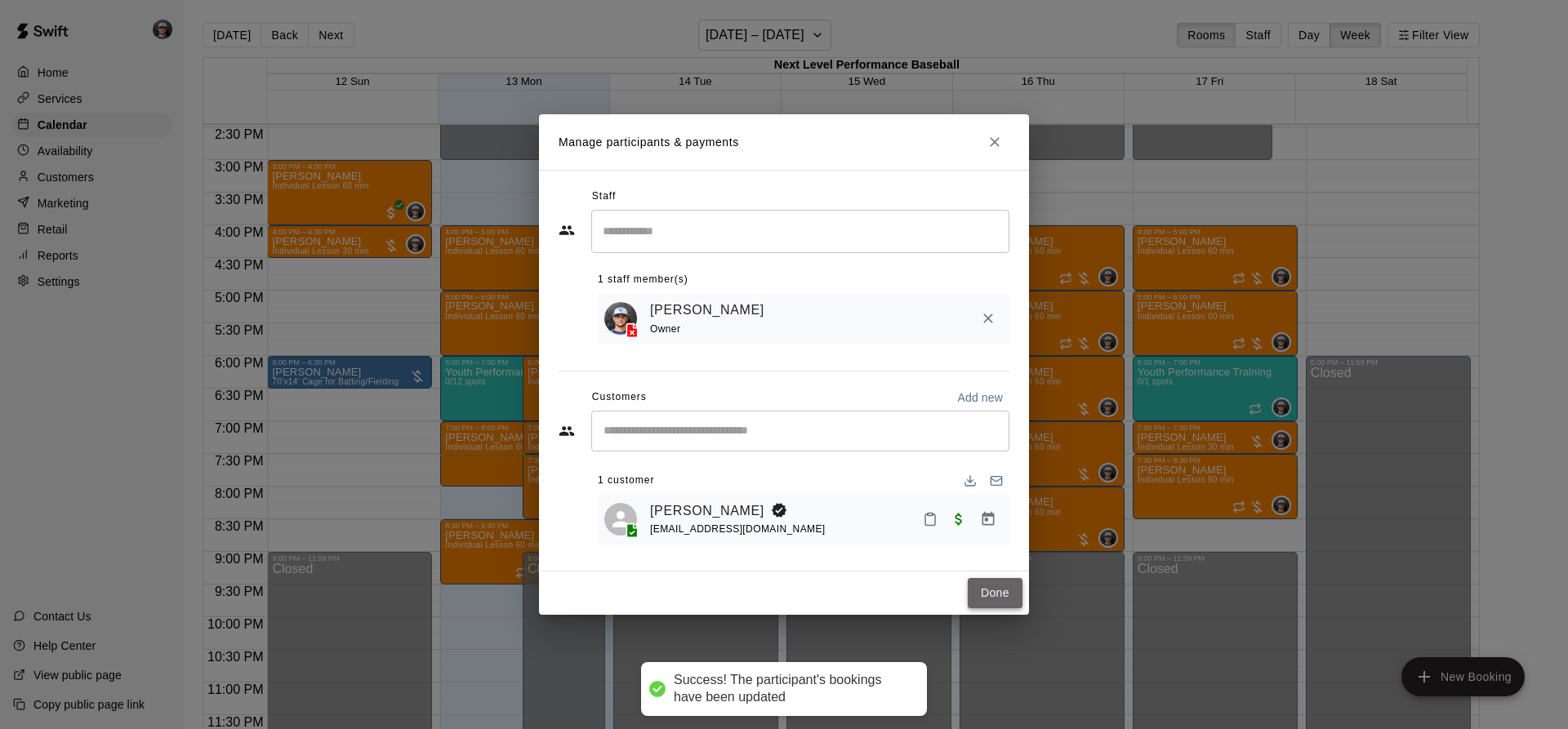
drag, startPoint x: 1009, startPoint y: 595, endPoint x: 379, endPoint y: 239, distance: 723.6
click at [1008, 595] on button "Done" at bounding box center [995, 592] width 55 height 30
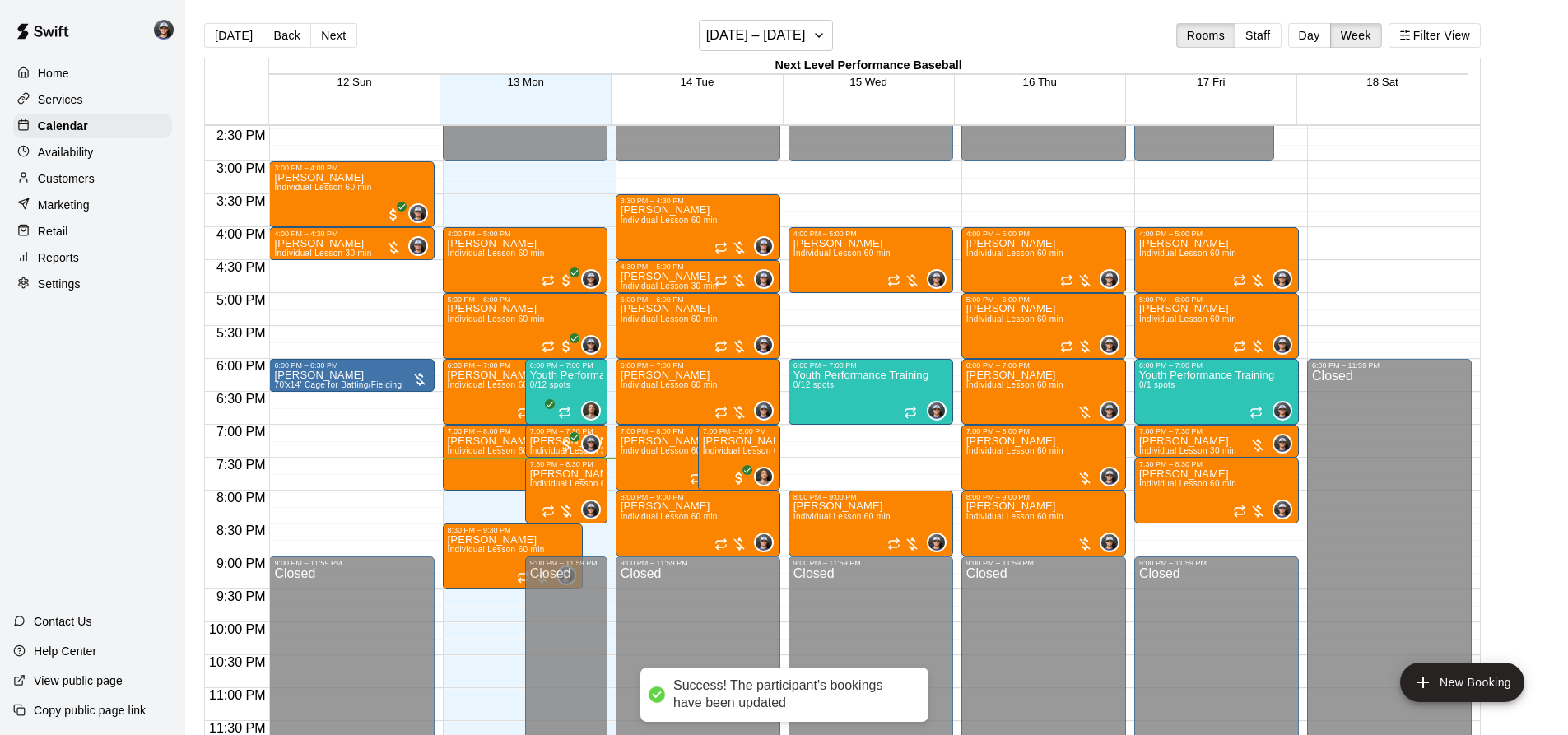
click at [77, 147] on p "Availability" at bounding box center [66, 152] width 56 height 16
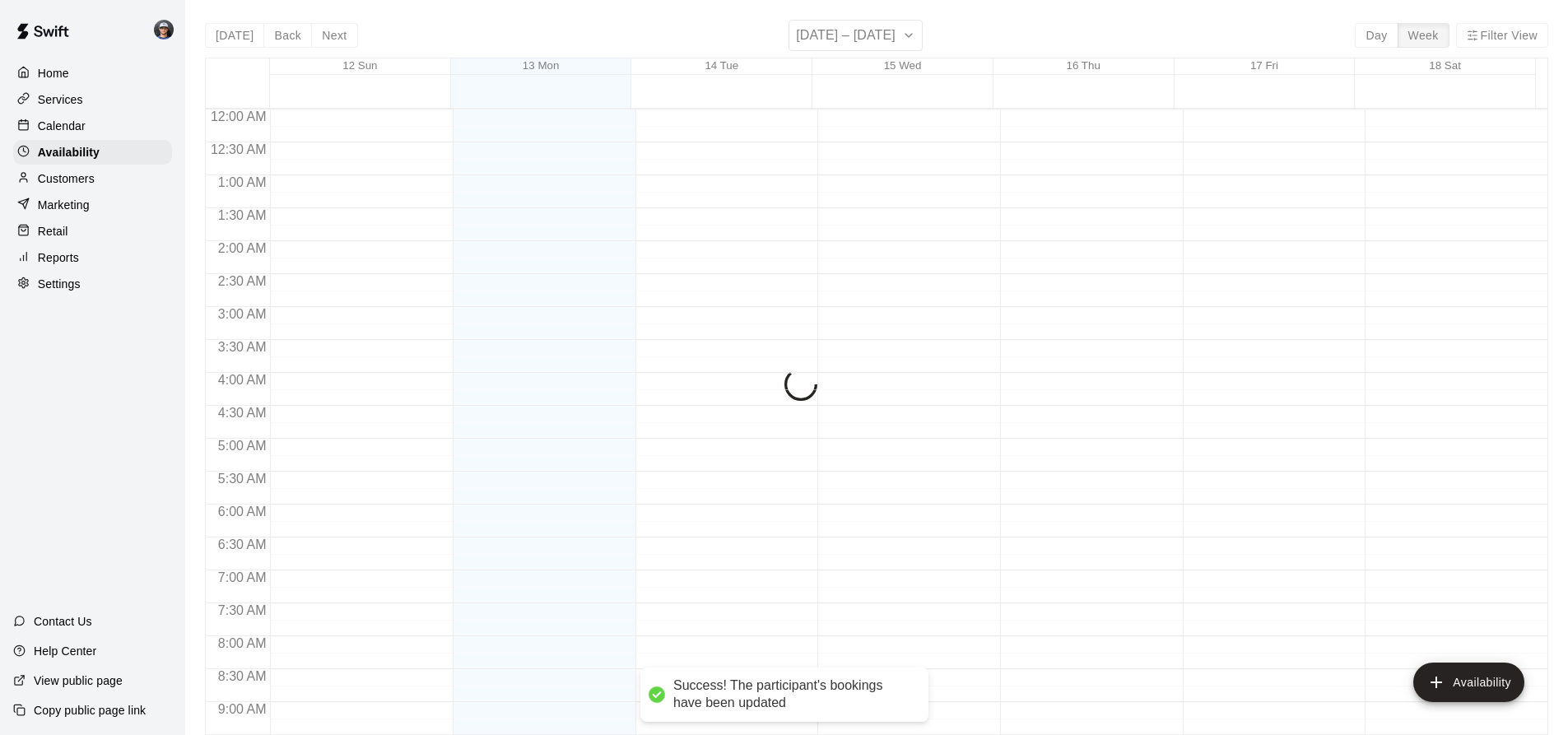
scroll to position [937, 0]
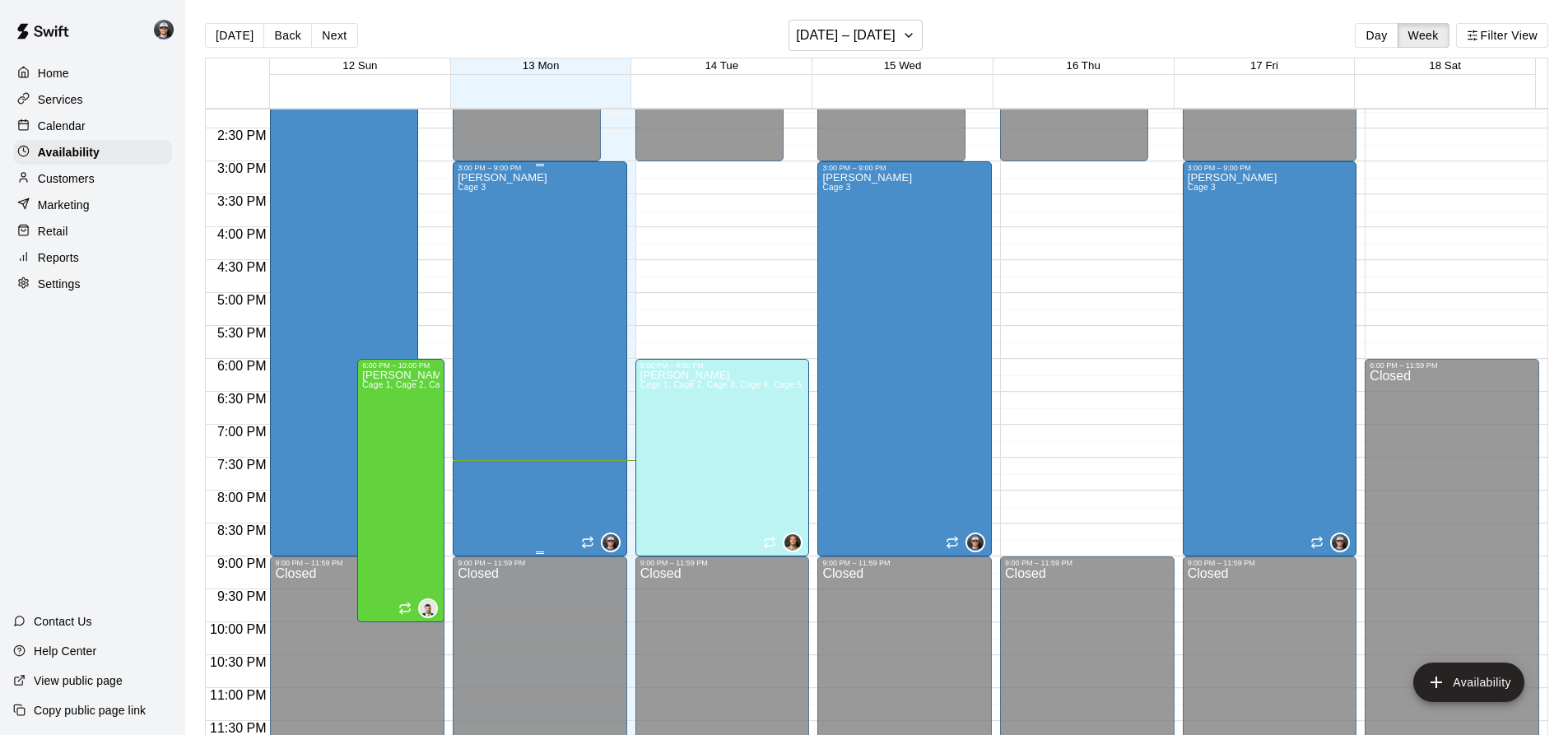
click at [552, 226] on div "[PERSON_NAME] Cage 3" at bounding box center [540, 539] width 165 height 735
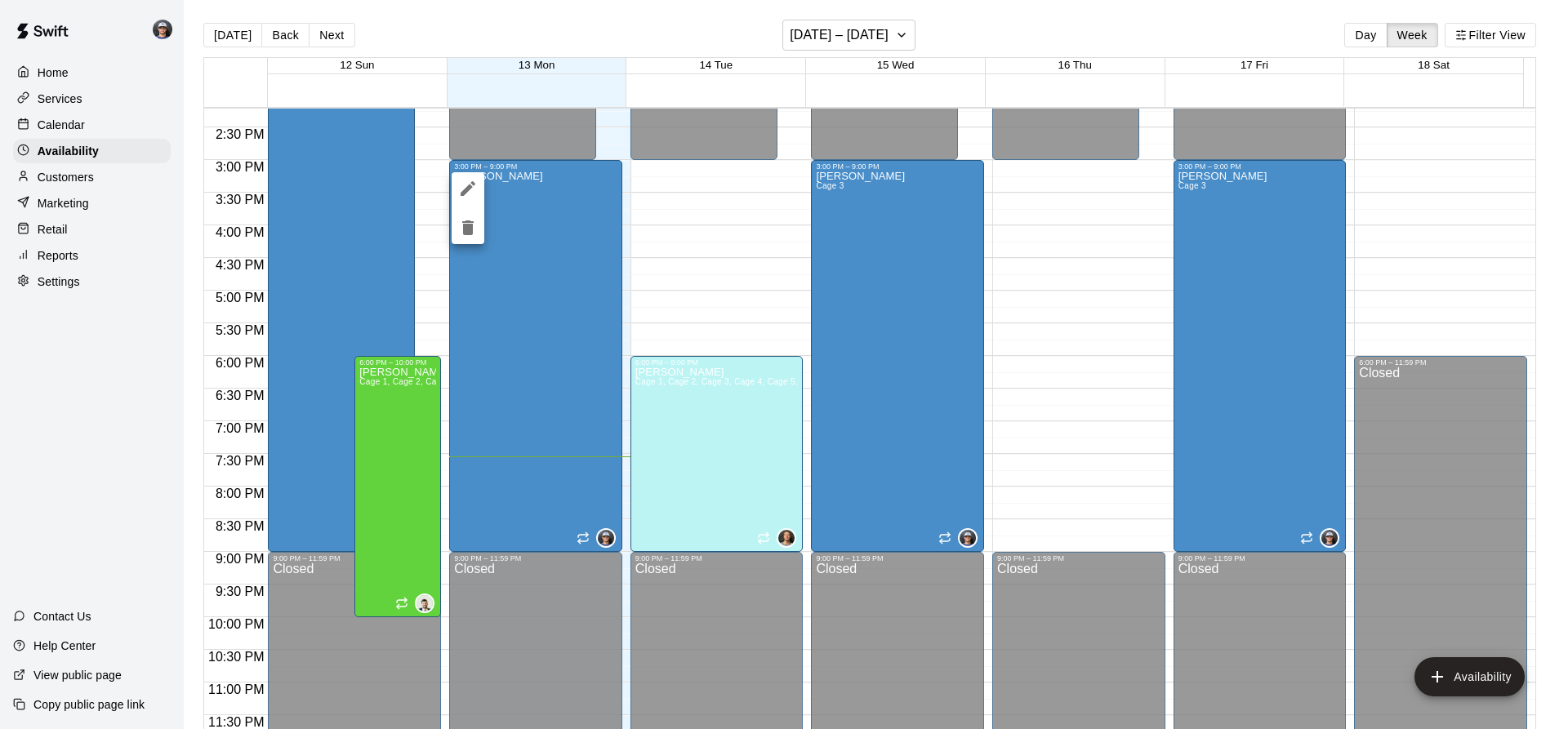
click at [899, 192] on div at bounding box center [784, 364] width 1568 height 729
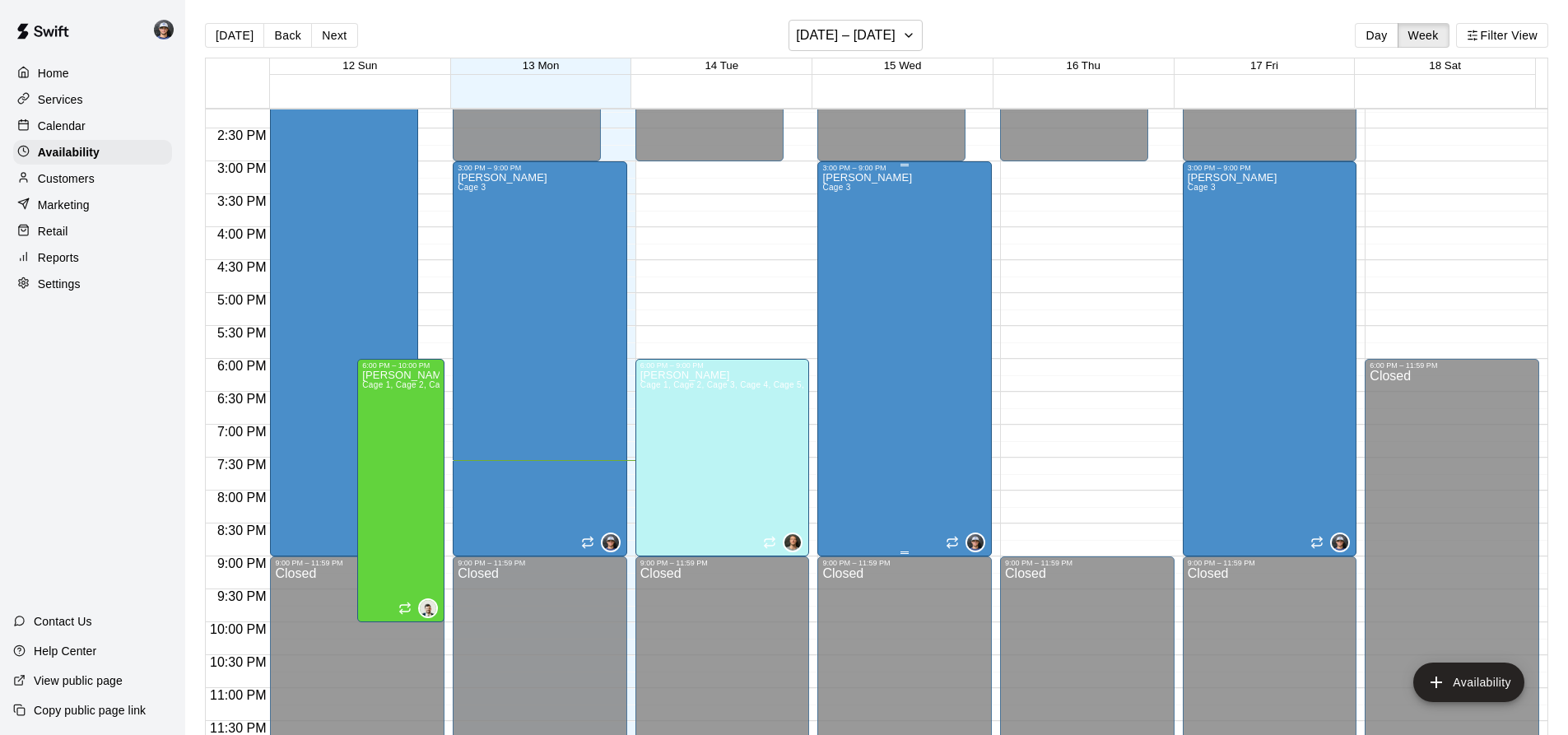
click at [879, 217] on div "[PERSON_NAME] Cage 3" at bounding box center [867, 539] width 90 height 735
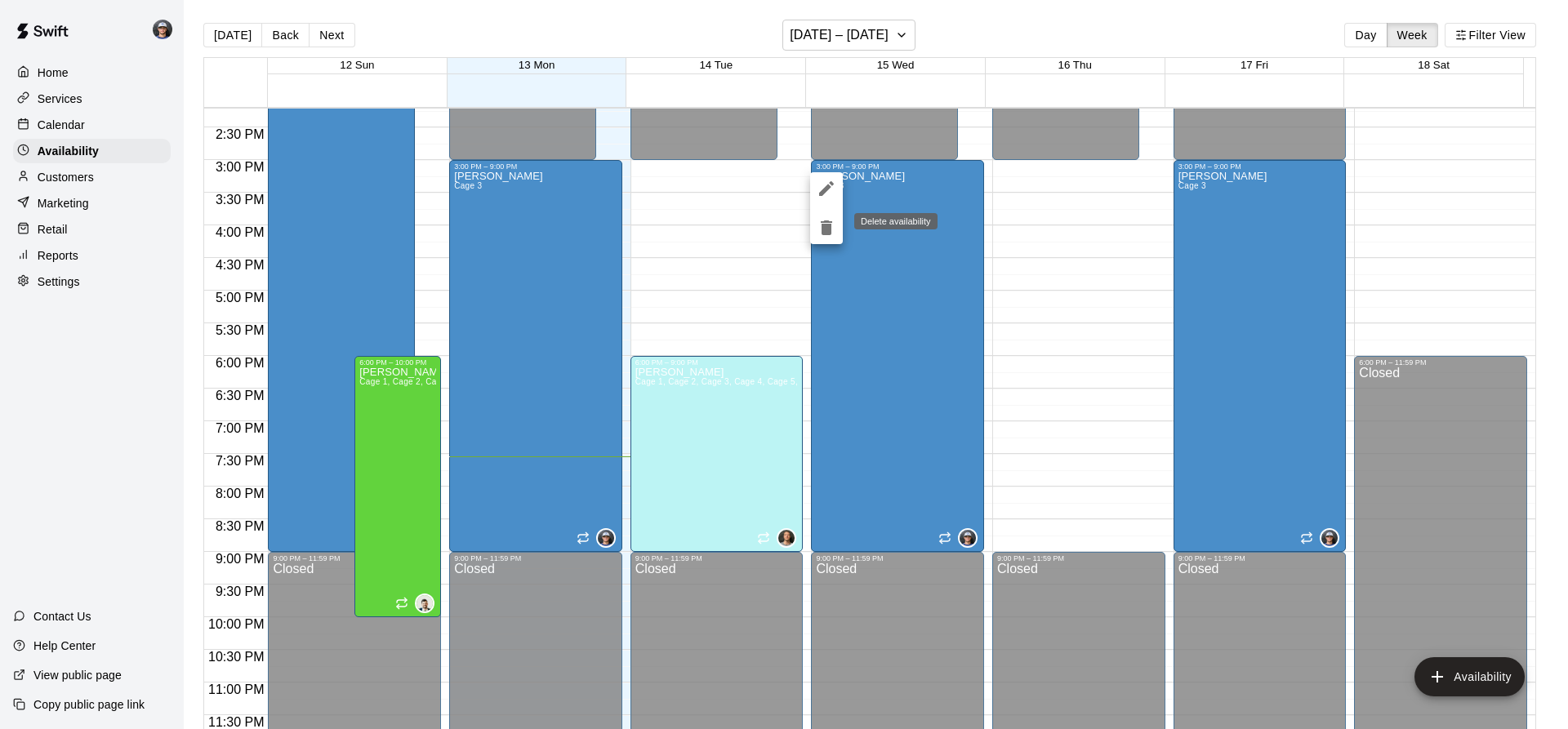
click at [833, 235] on icon "delete" at bounding box center [826, 228] width 19 height 19
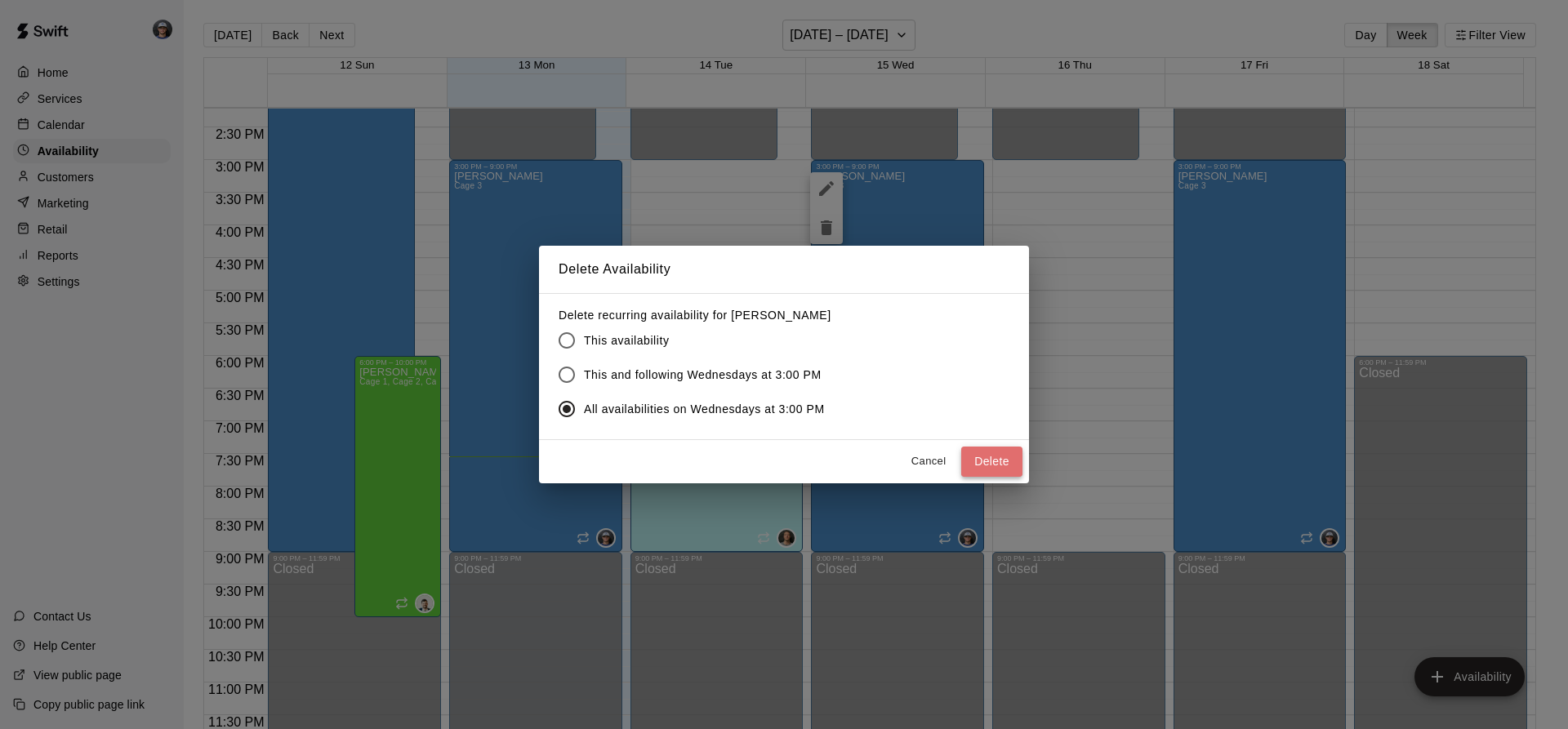
click at [984, 457] on button "Delete" at bounding box center [992, 461] width 62 height 30
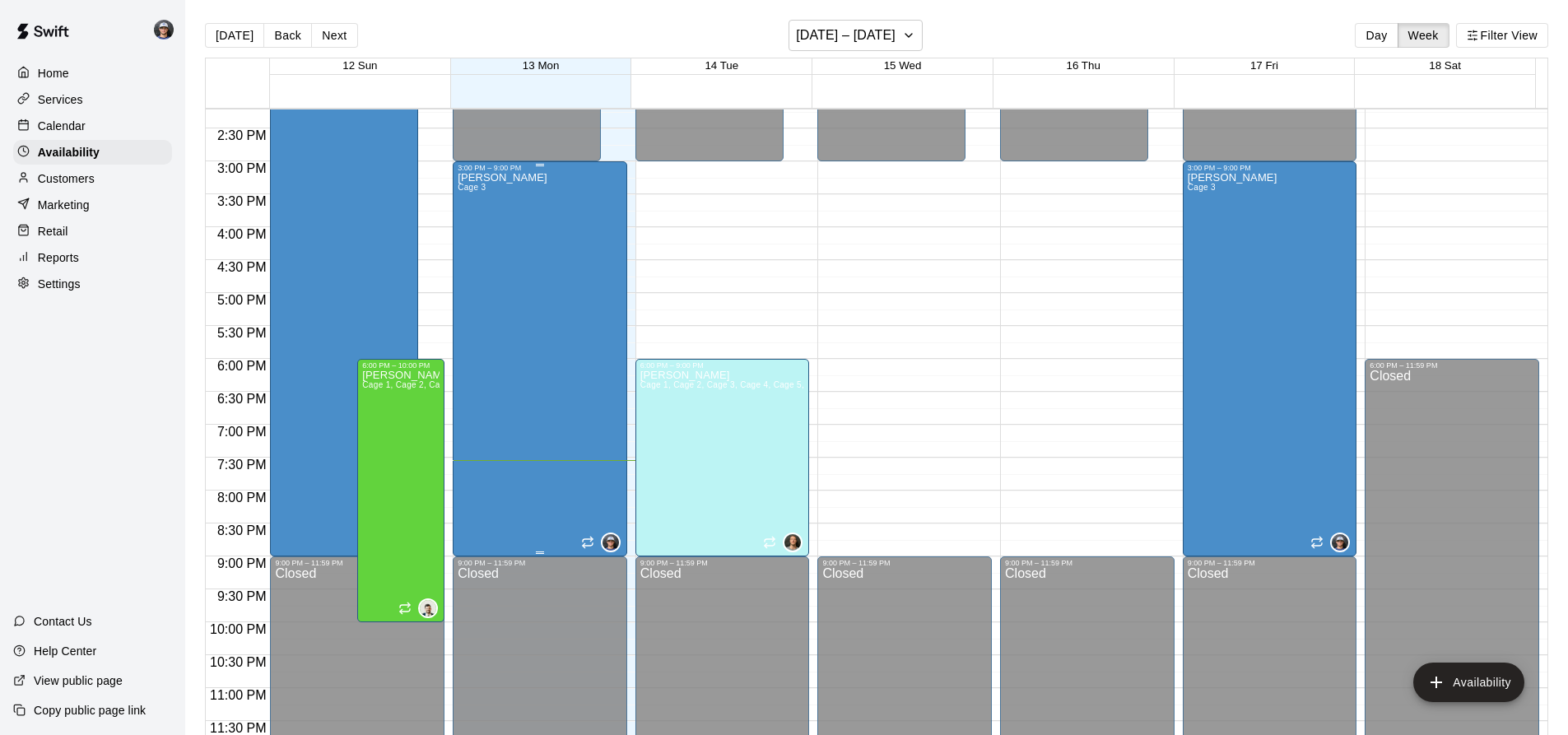
click at [538, 244] on div "[PERSON_NAME] Cage 3" at bounding box center [540, 539] width 165 height 735
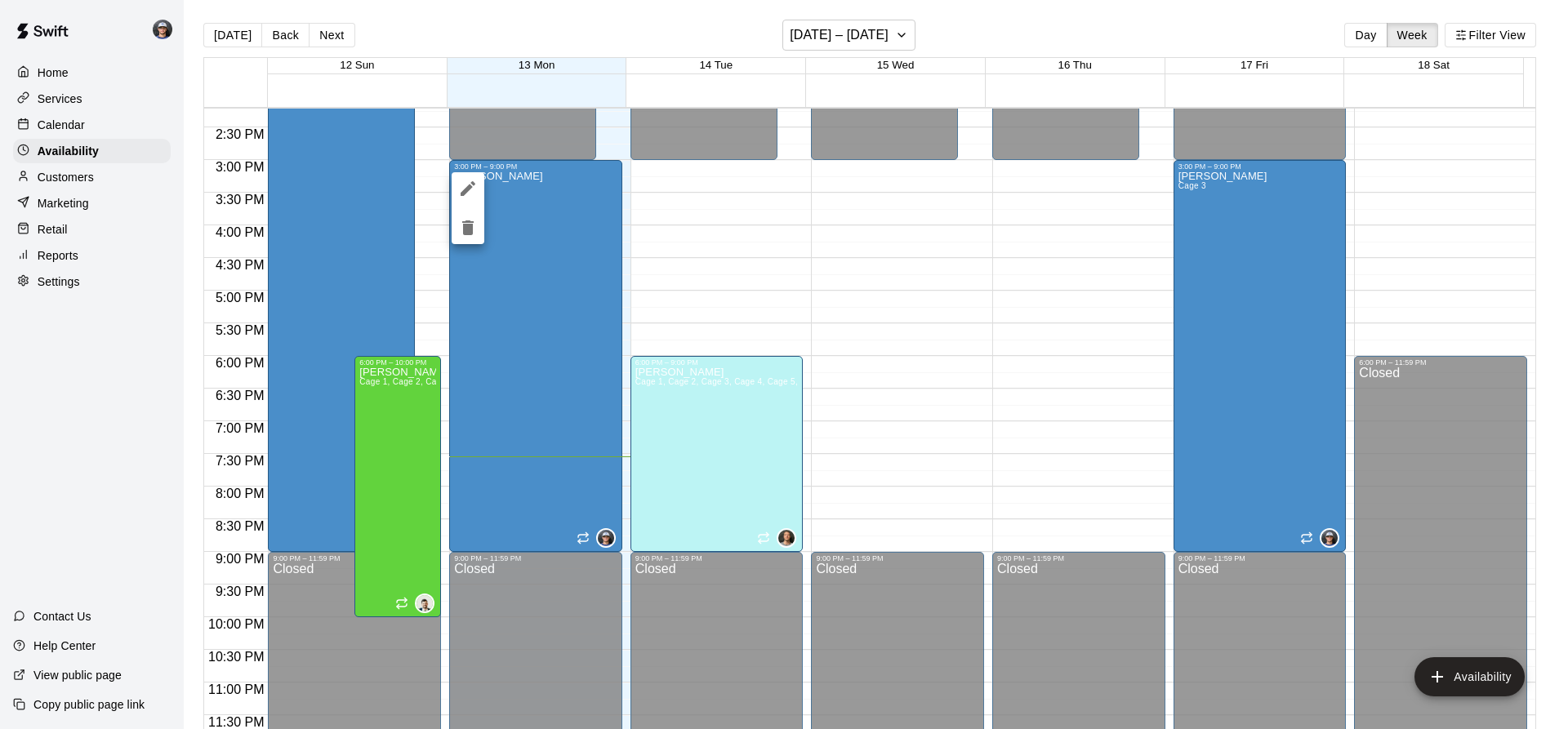
click at [473, 234] on icon "delete" at bounding box center [468, 228] width 19 height 19
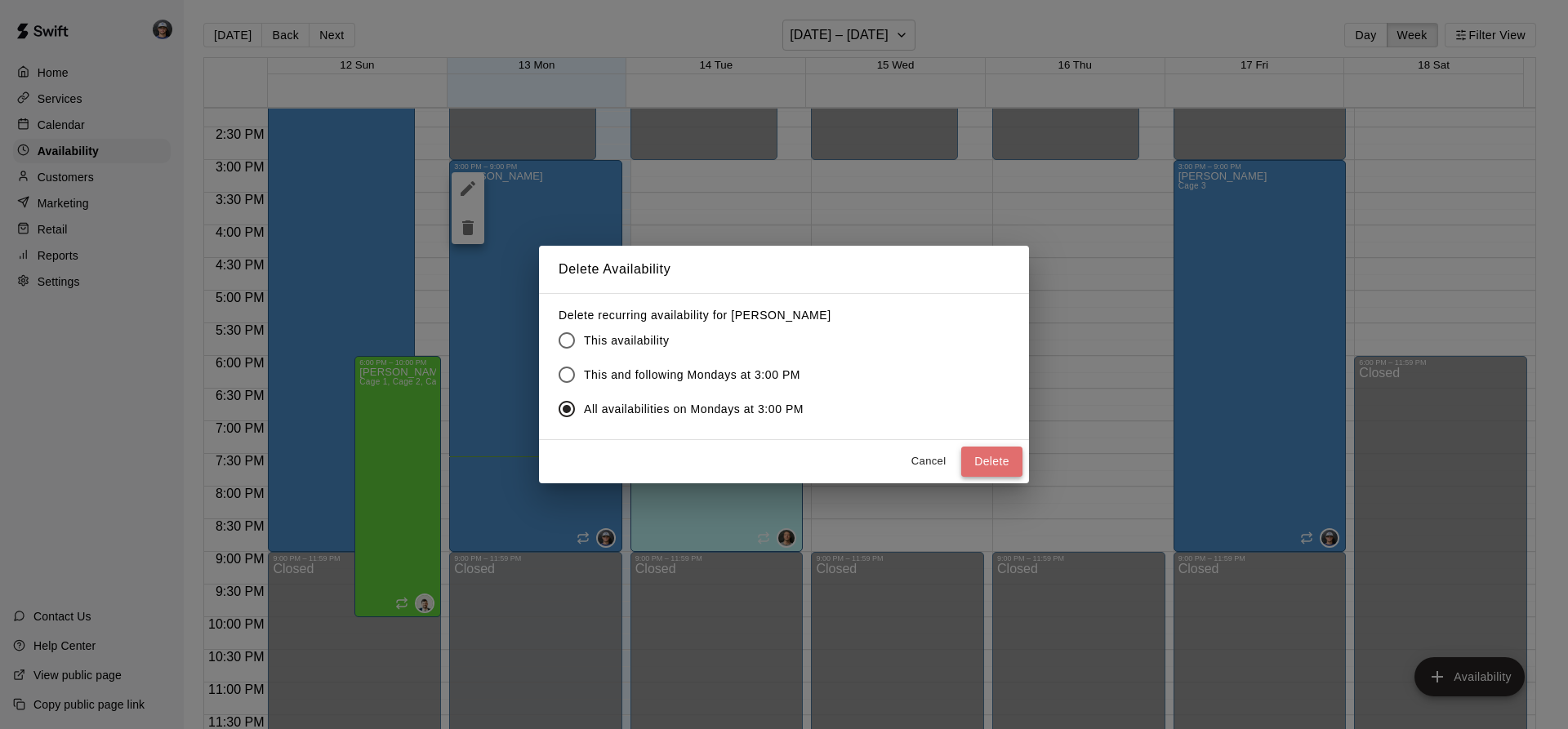
click at [985, 455] on button "Delete" at bounding box center [992, 461] width 62 height 30
